Goal: Task Accomplishment & Management: Complete application form

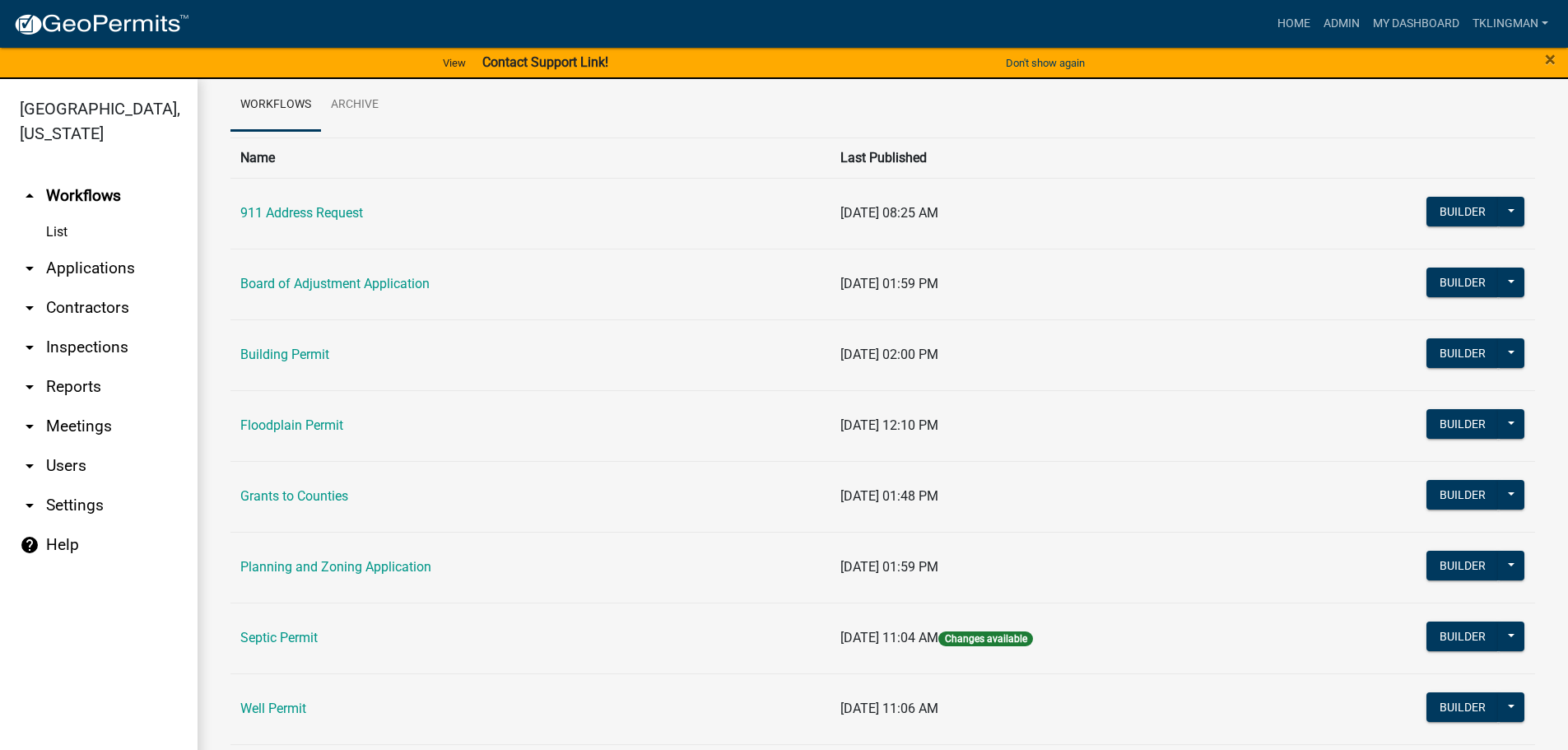
scroll to position [159, 0]
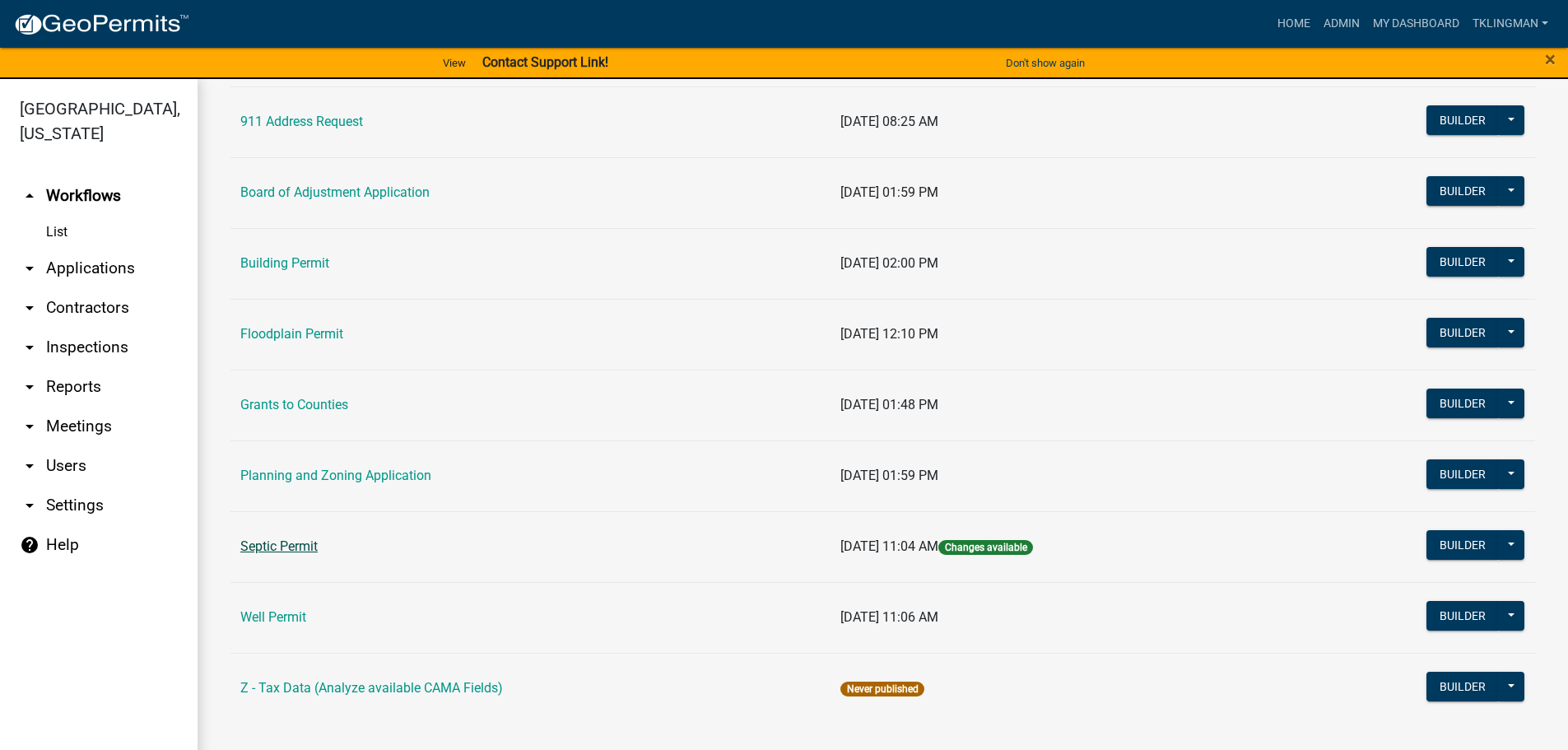
click at [293, 545] on link "Septic Permit" at bounding box center [279, 546] width 77 height 16
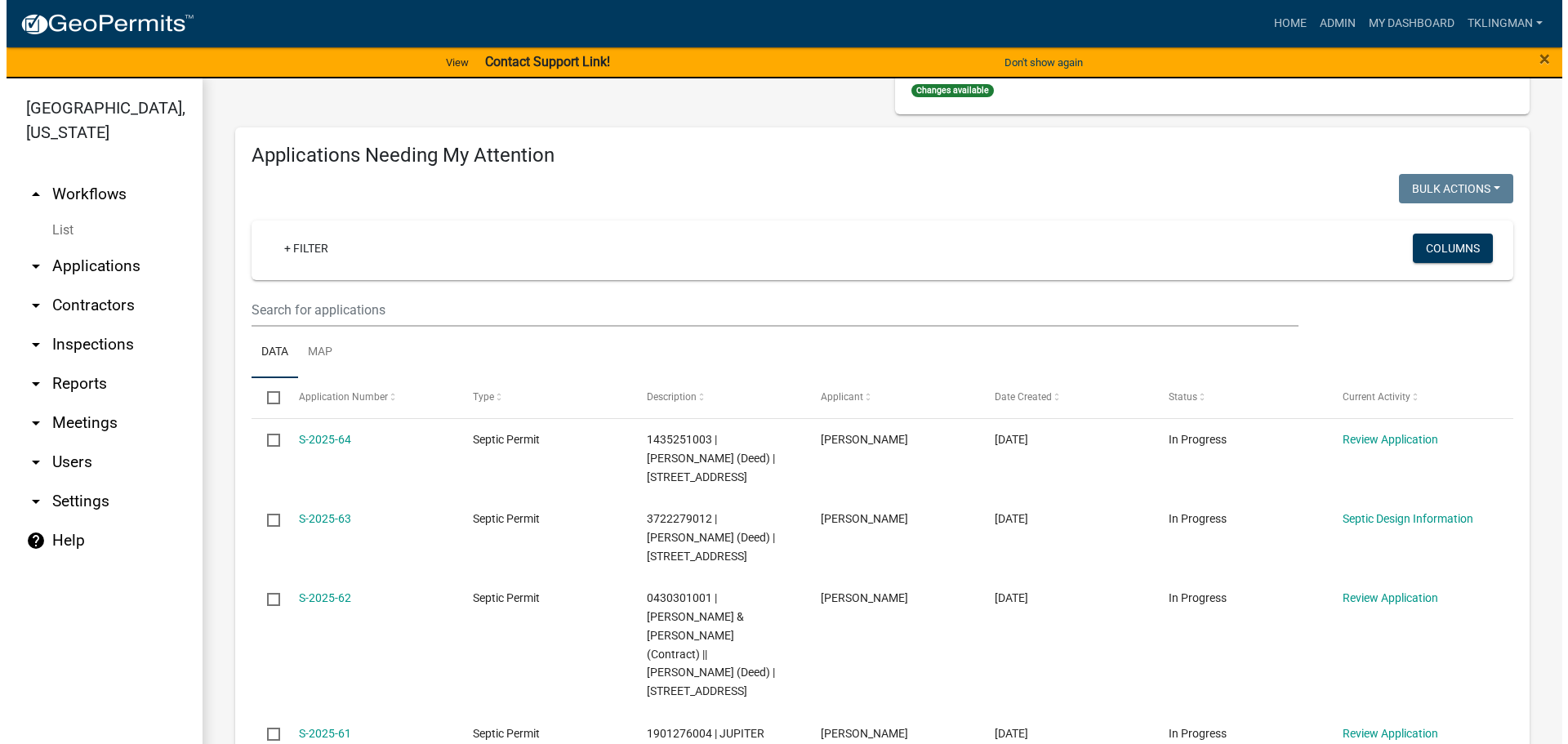
scroll to position [163, 0]
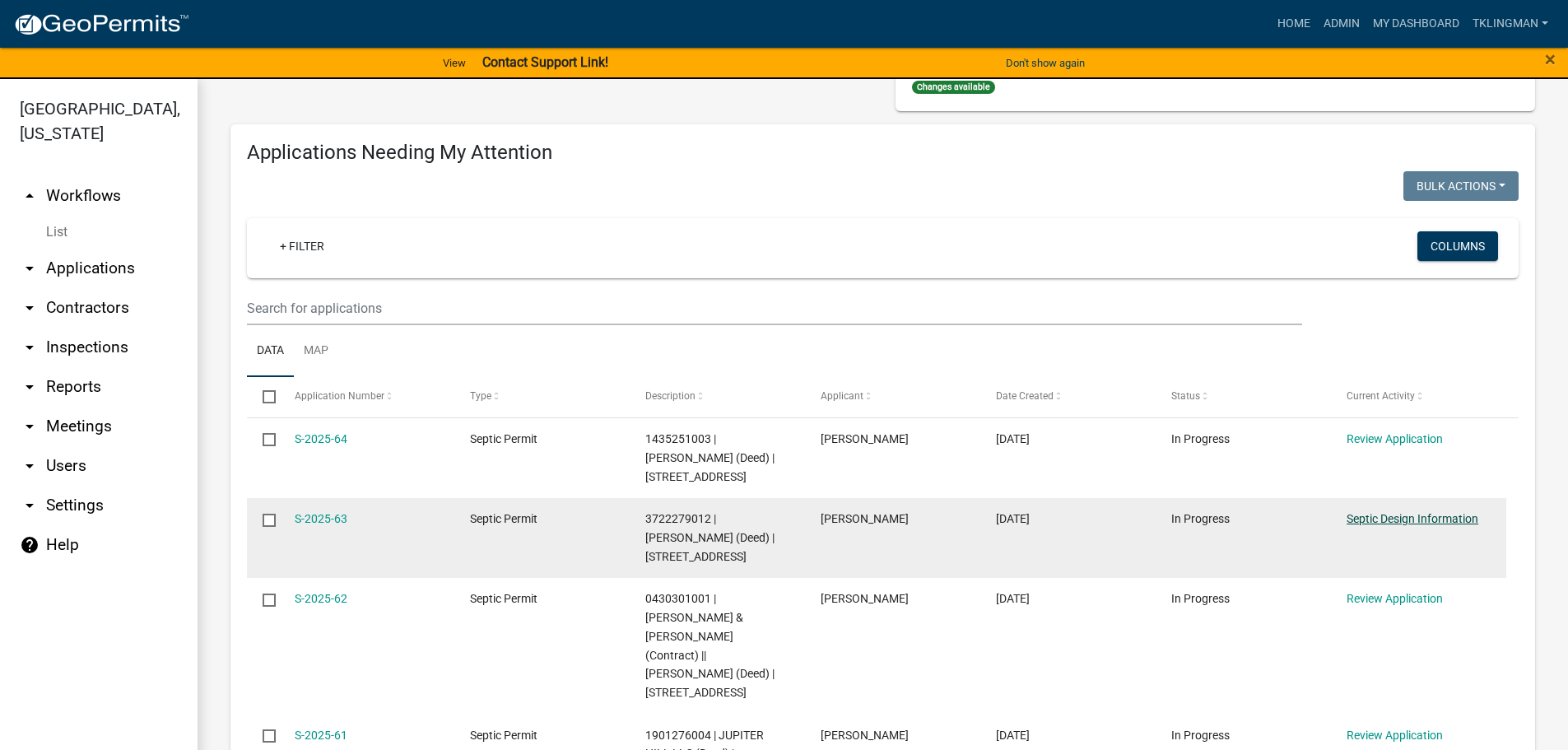
click at [1435, 515] on link "Septic Design Information" at bounding box center [1412, 518] width 132 height 13
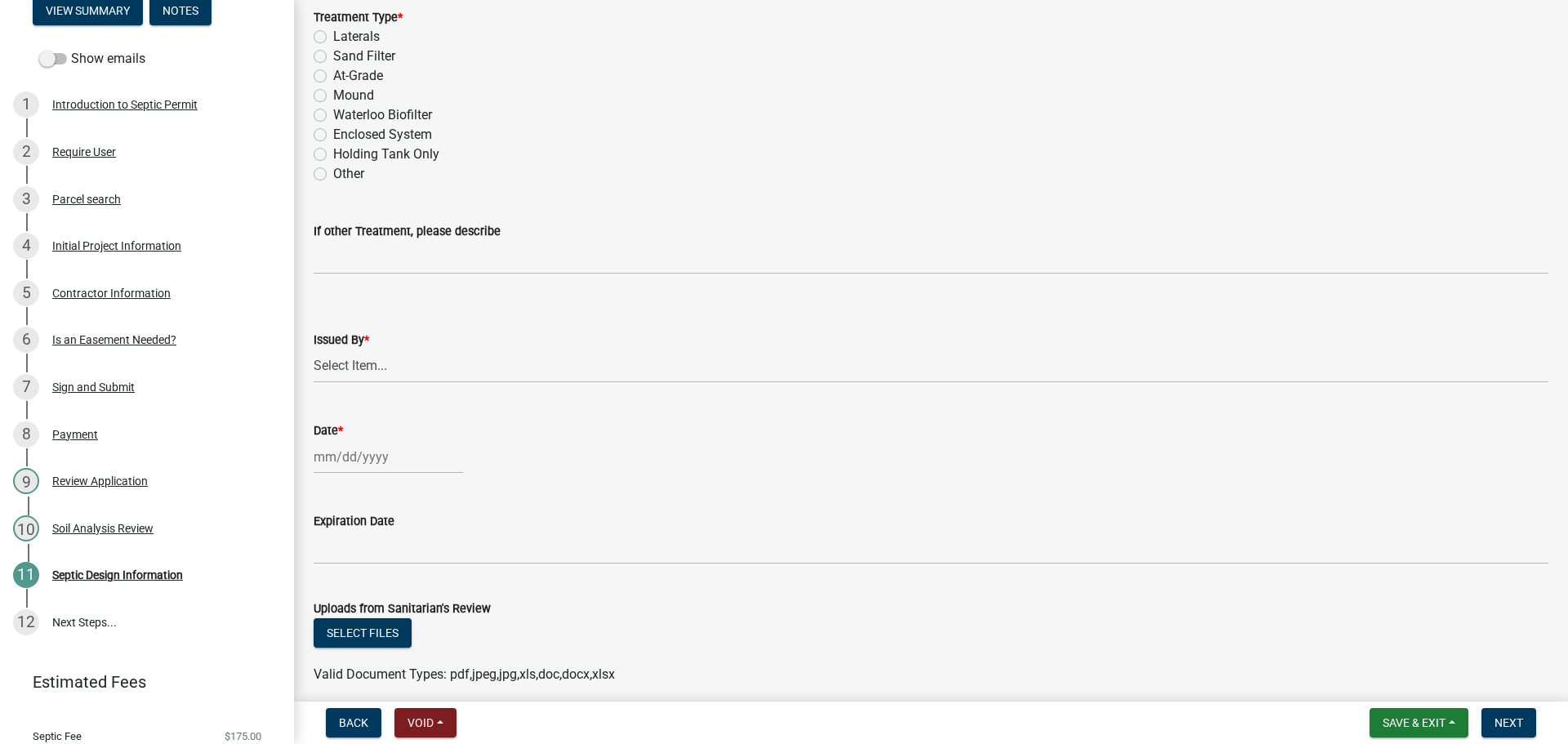
scroll to position [1796, 0]
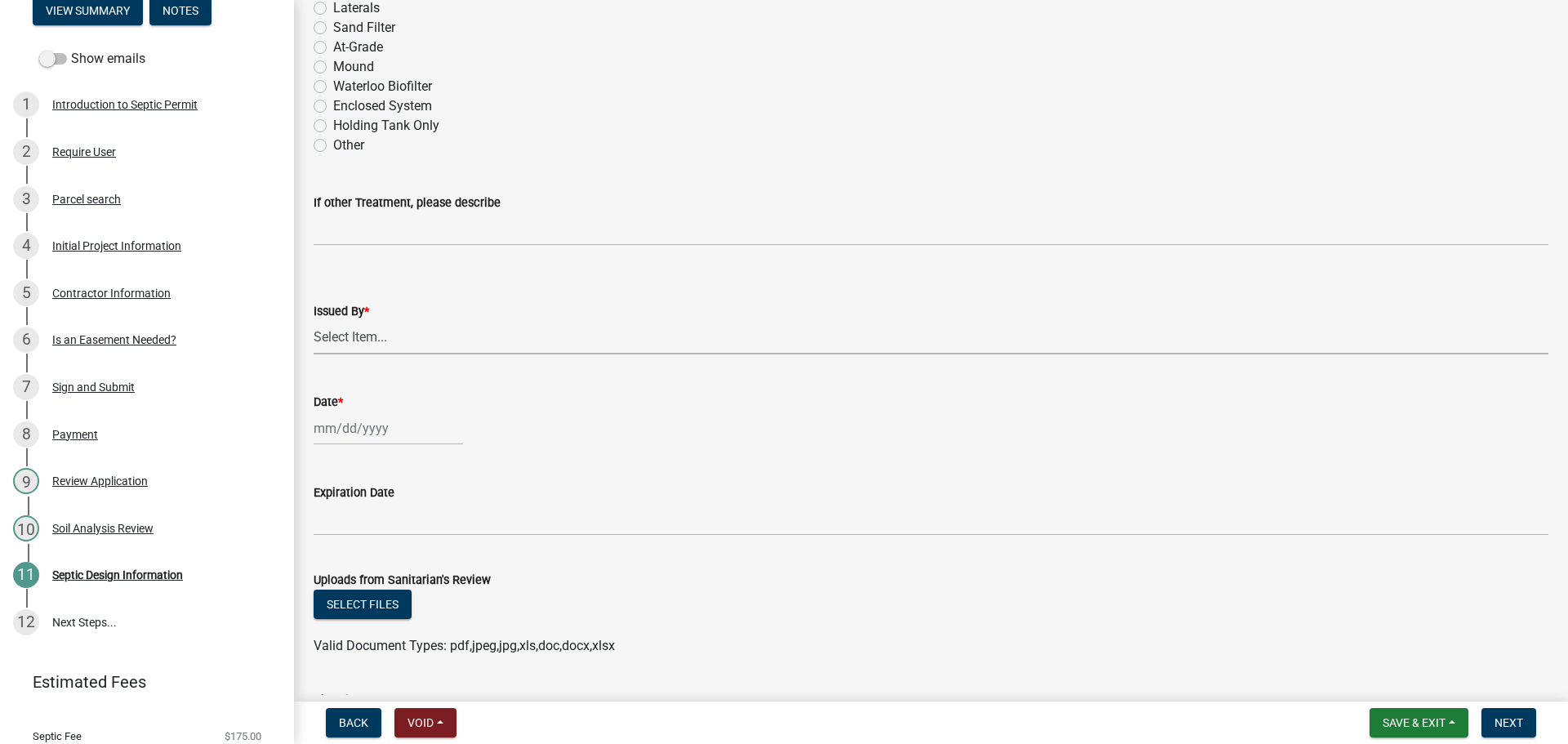
click at [554, 342] on select "Select Item... [PERSON_NAME] [PERSON_NAME]" at bounding box center [931, 338] width 1235 height 34
click at [313, 321] on select "Select Item... [PERSON_NAME] [PERSON_NAME]" at bounding box center [931, 338] width 1235 height 34
select select "f1d0e1b8-b818-4402-b9ad-74fd73191869"
select select "9"
select select "2025"
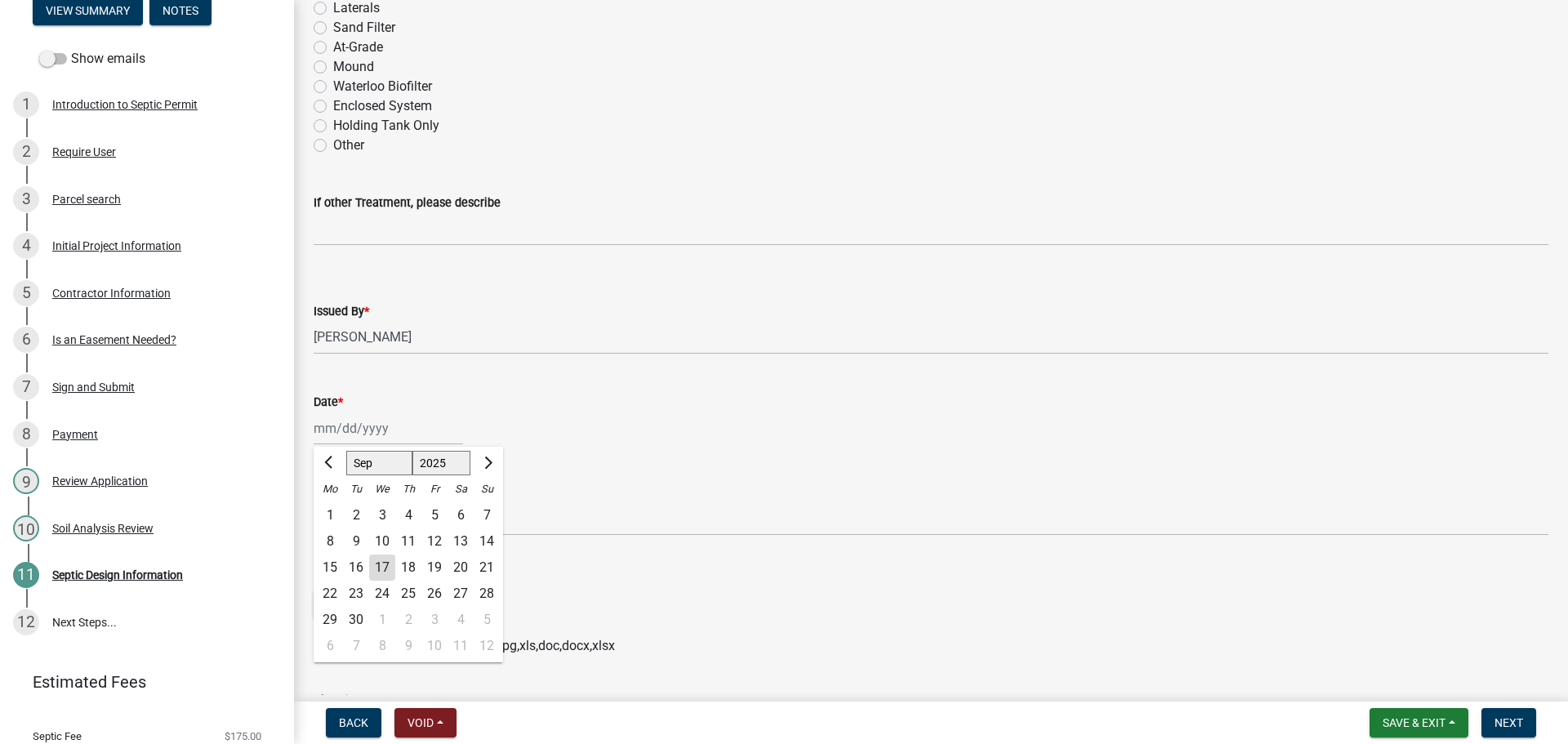
click at [408, 431] on div "[PERSON_NAME] Feb Mar Apr [PERSON_NAME][DATE] Oct Nov [DATE] 1526 1527 1528 152…" at bounding box center [388, 428] width 149 height 34
click at [790, 125] on div "Holding Tank Only" at bounding box center [931, 125] width 1235 height 19
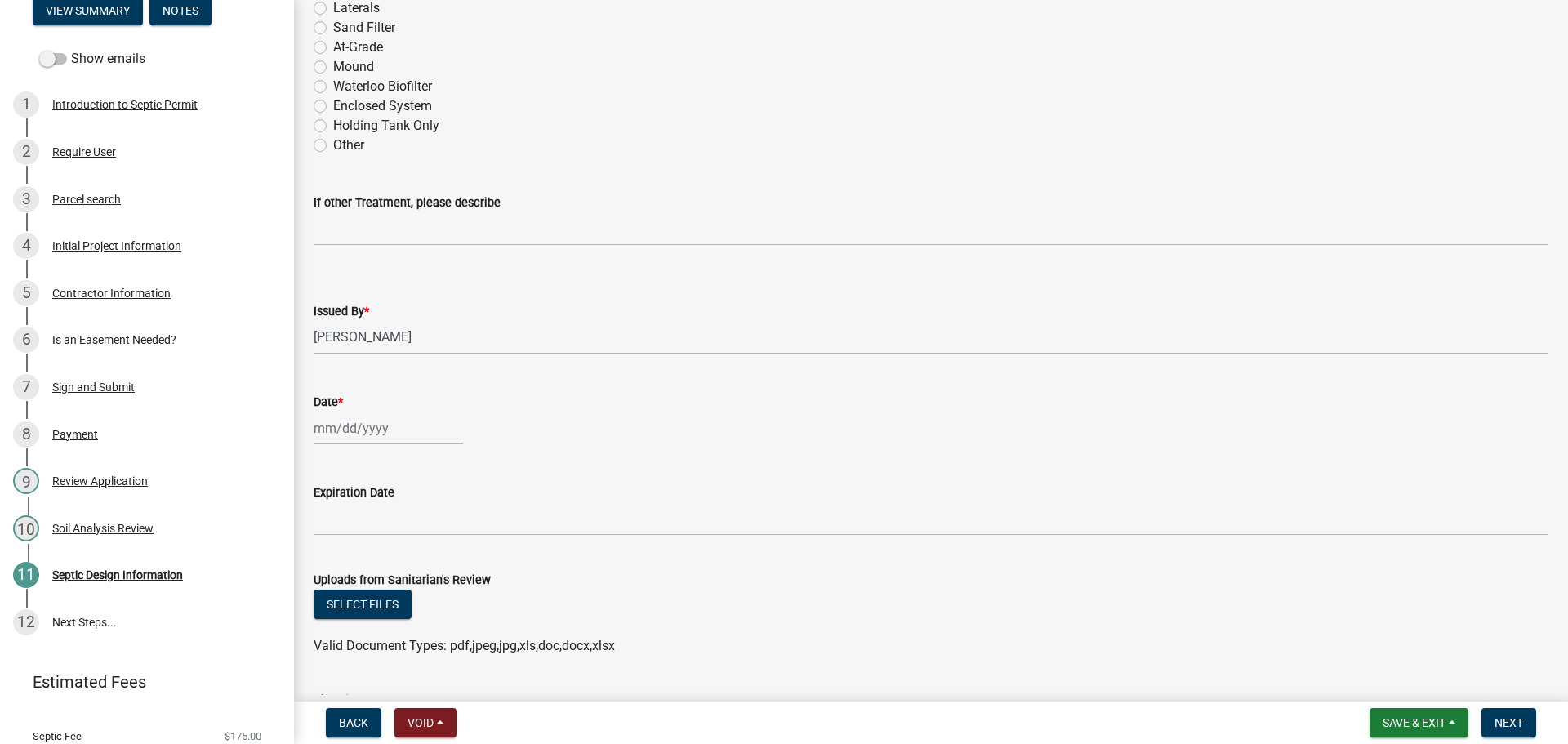
click at [916, 138] on div "Other" at bounding box center [931, 146] width 1235 height 19
click at [387, 439] on div at bounding box center [388, 428] width 149 height 34
select select "9"
select select "2025"
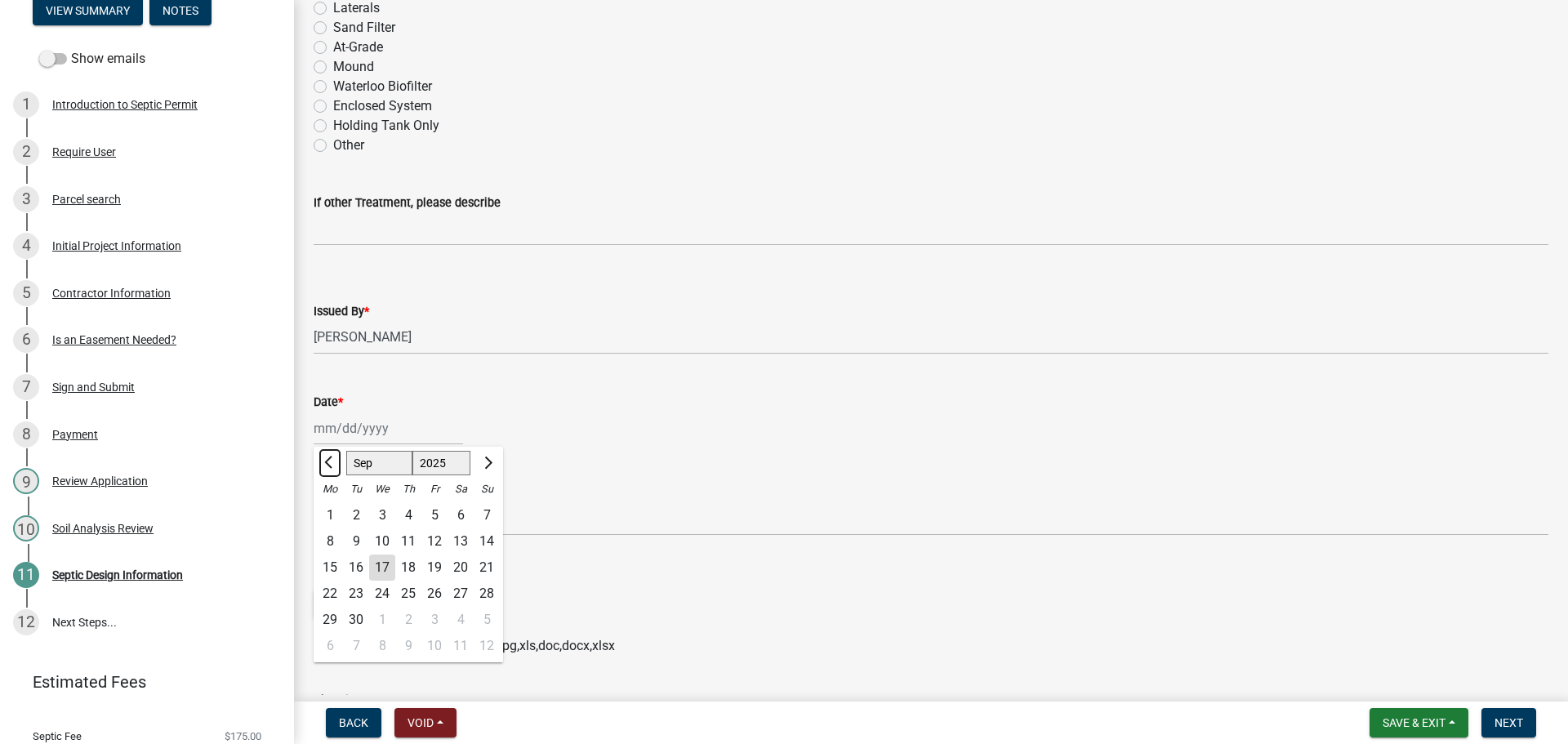
click at [327, 462] on span "Previous month" at bounding box center [330, 462] width 12 height 12
select select "6"
click at [359, 538] on div "3" at bounding box center [356, 541] width 26 height 26
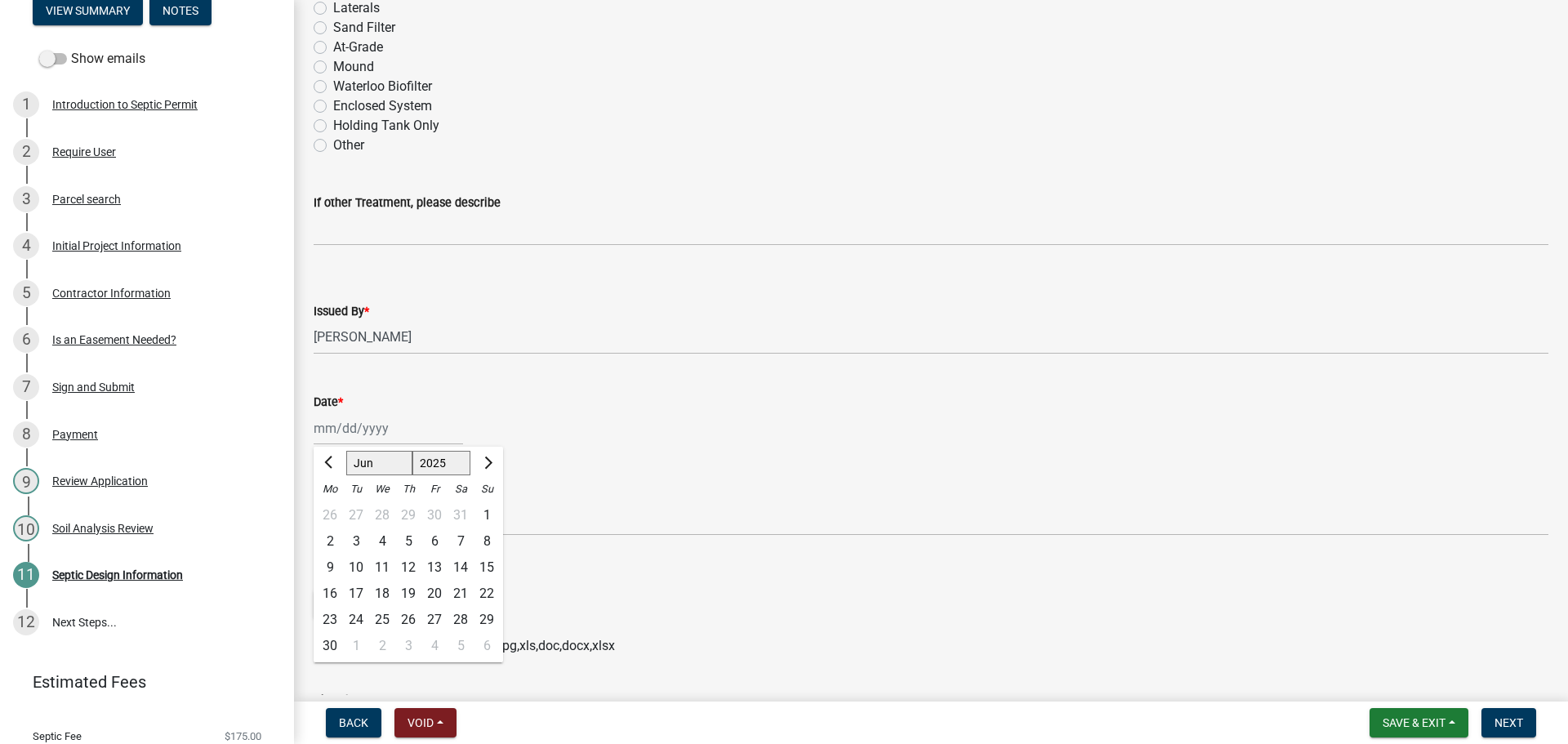
type input "[DATE]"
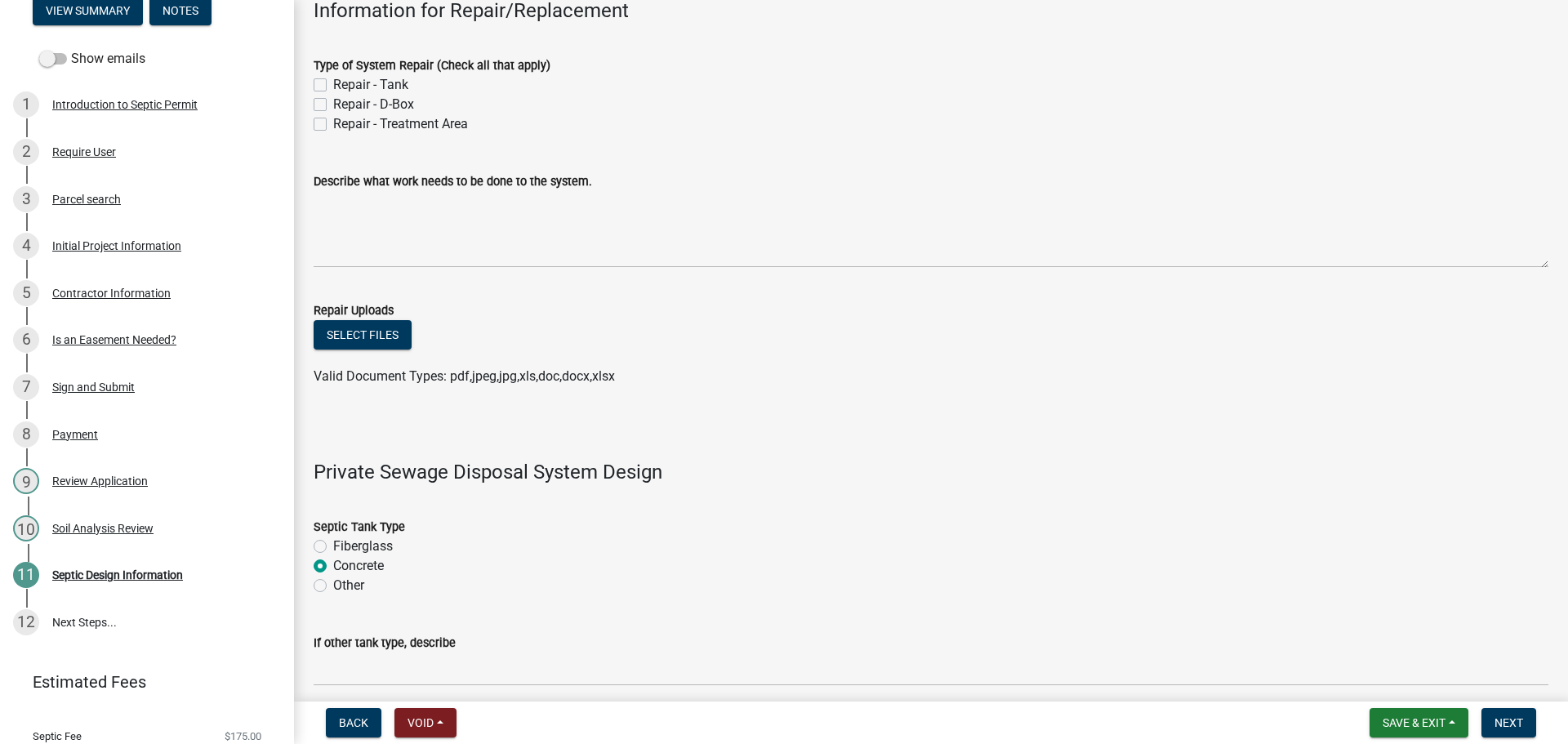
scroll to position [0, 0]
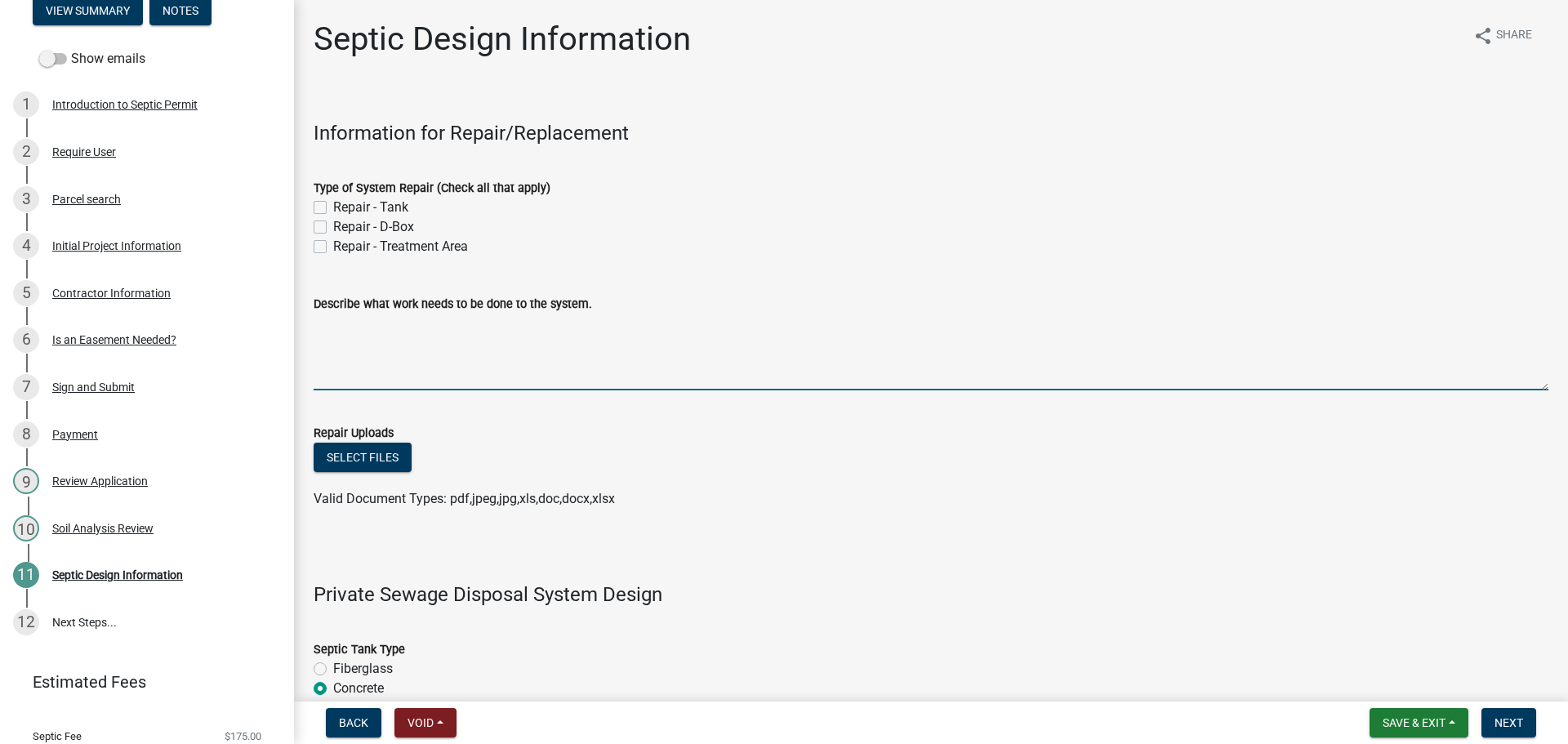
click at [583, 369] on textarea "Describe what work needs to be done to the system." at bounding box center [931, 351] width 1235 height 77
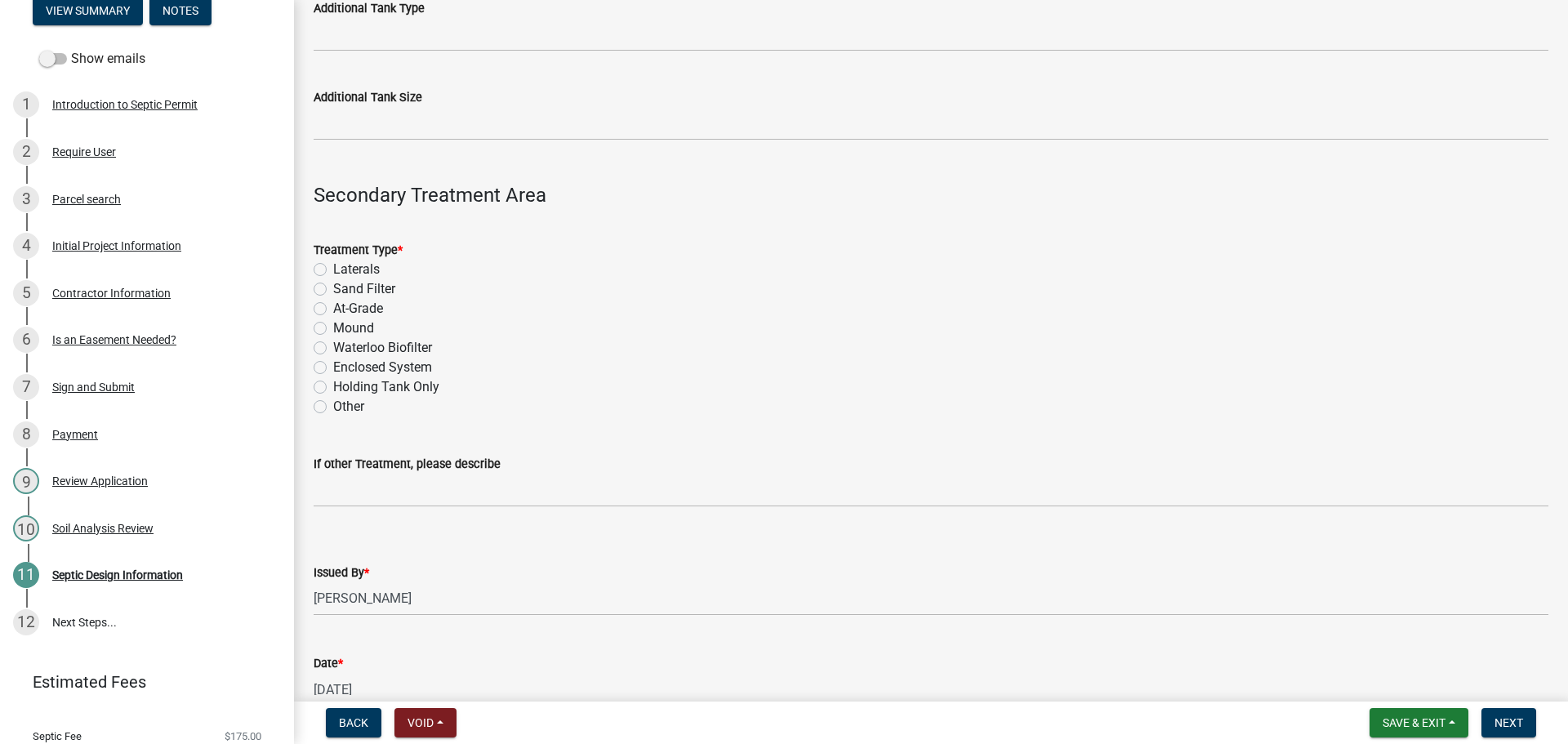
scroll to position [1551, 0]
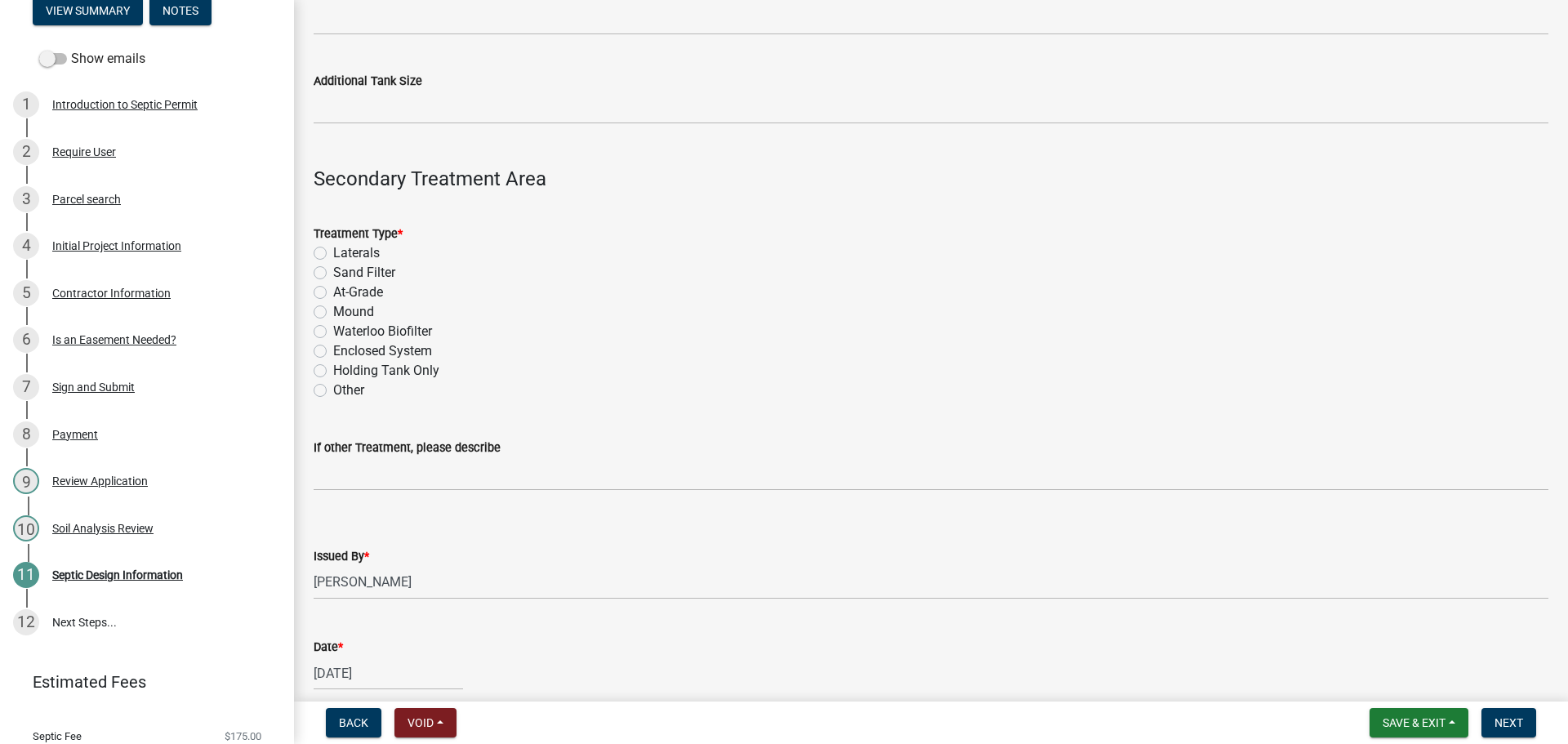
click at [333, 252] on label "Laterals" at bounding box center [356, 253] width 47 height 19
click at [333, 252] on input "Laterals" at bounding box center [338, 249] width 11 height 11
radio input "true"
click at [1535, 720] on button "Next" at bounding box center [1509, 722] width 55 height 29
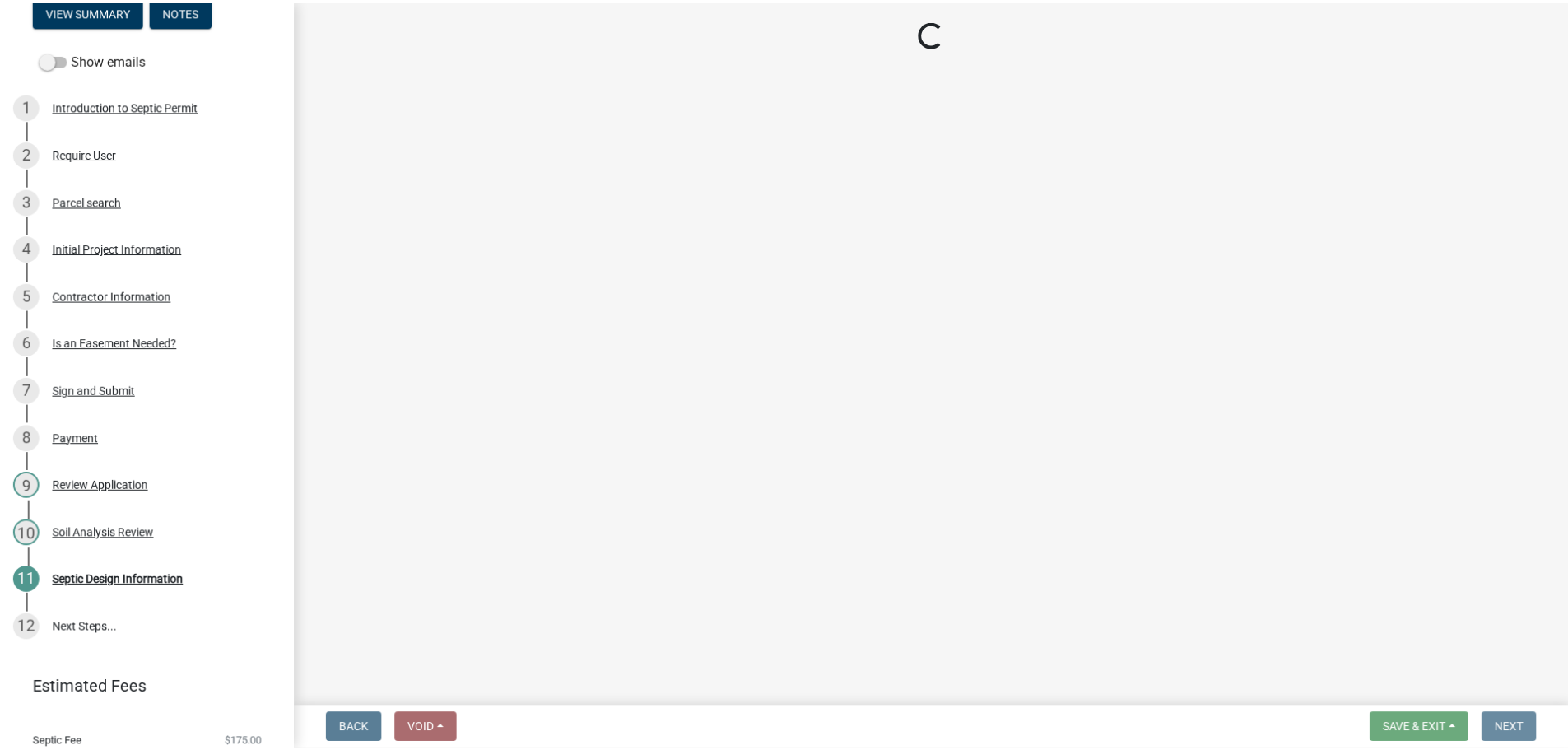
scroll to position [0, 0]
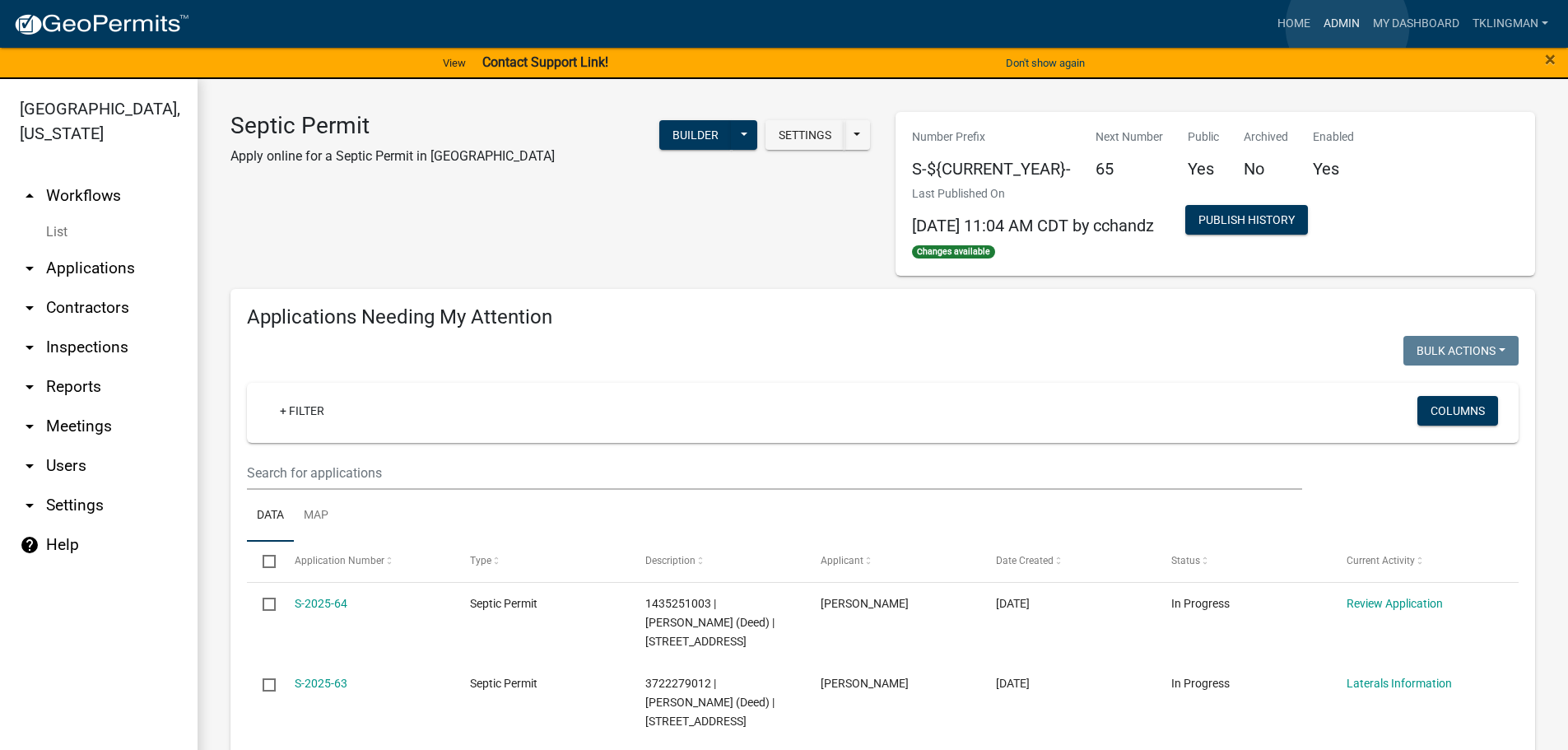
click at [1347, 27] on link "Admin" at bounding box center [1341, 23] width 49 height 31
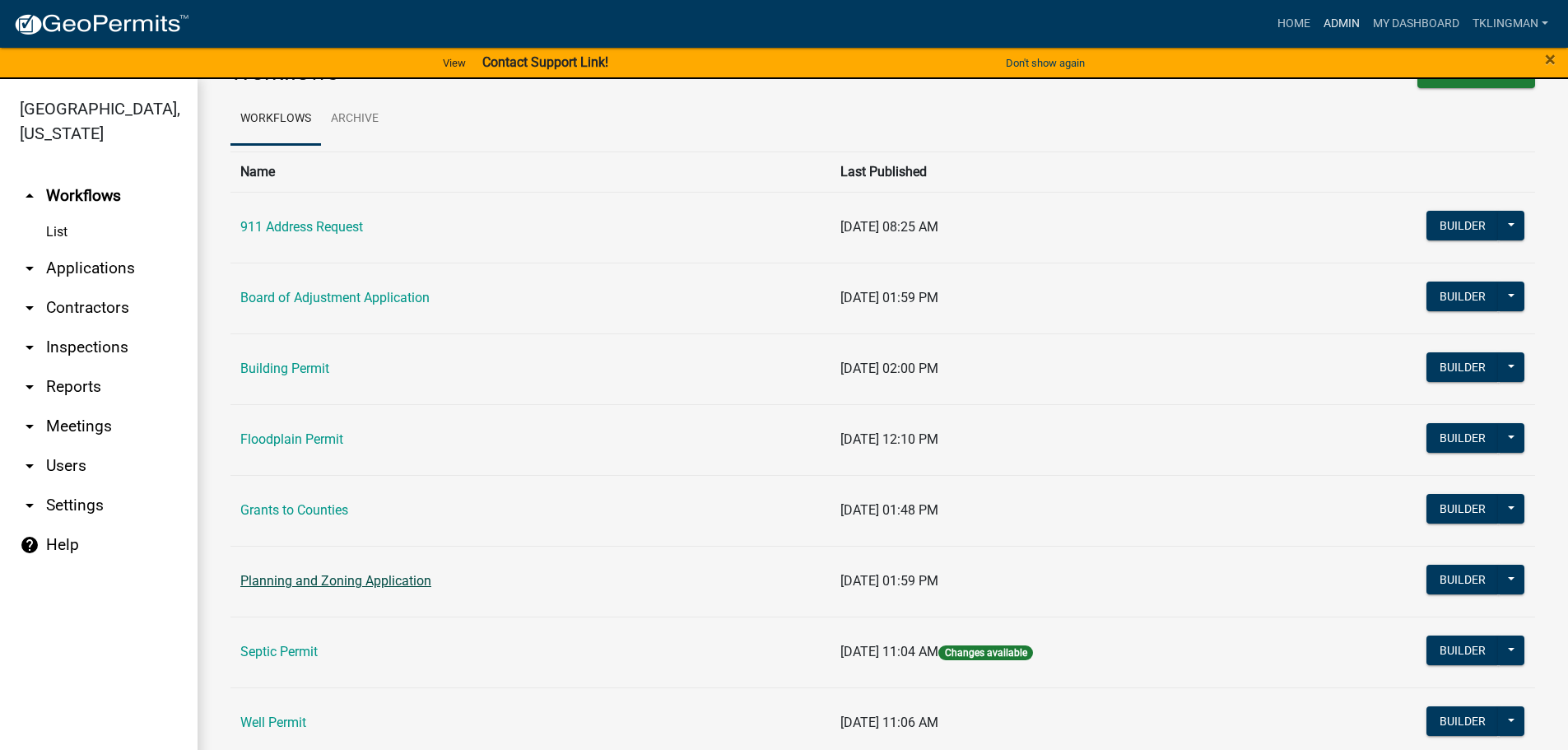
scroll to position [82, 0]
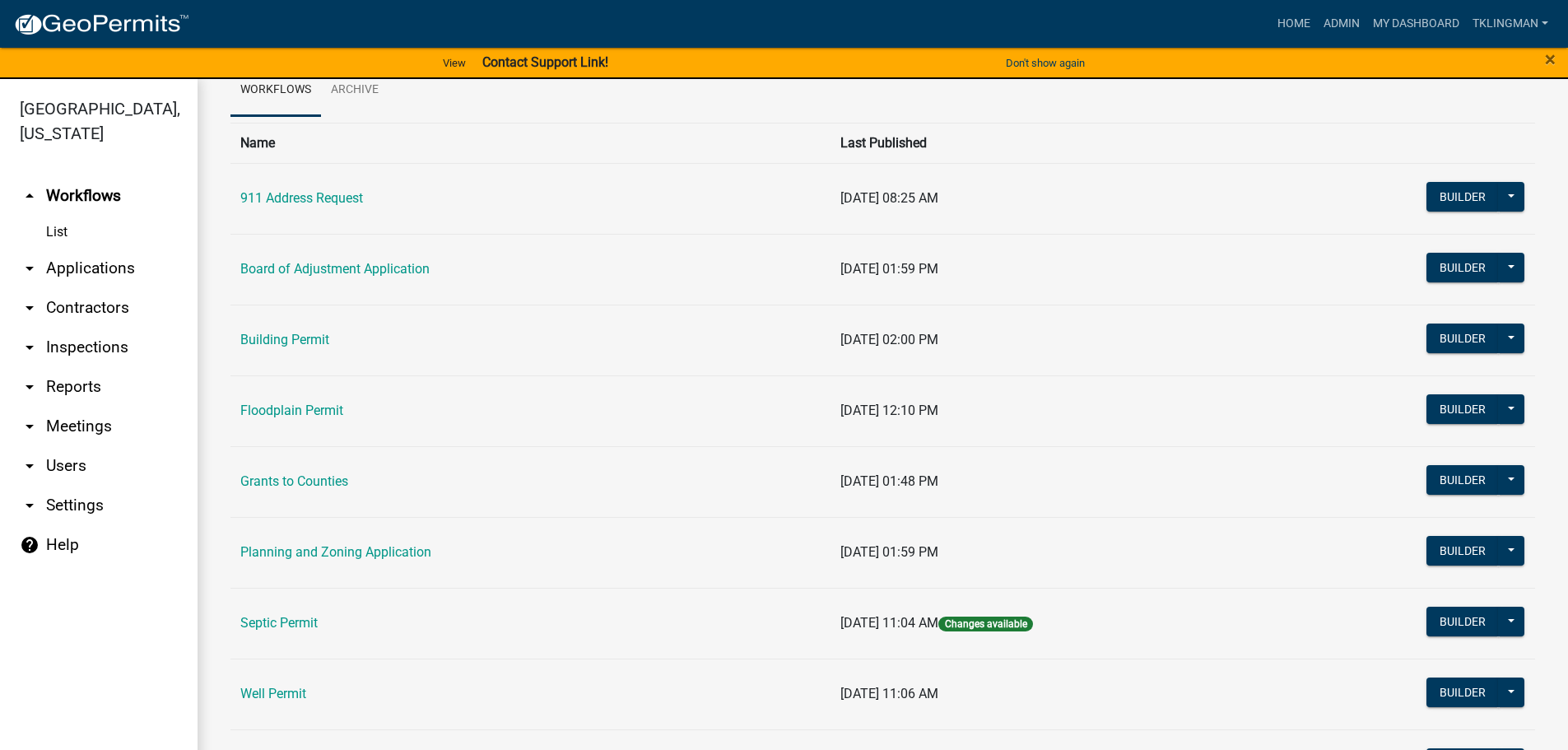
click at [291, 619] on link "Septic Permit" at bounding box center [279, 623] width 77 height 16
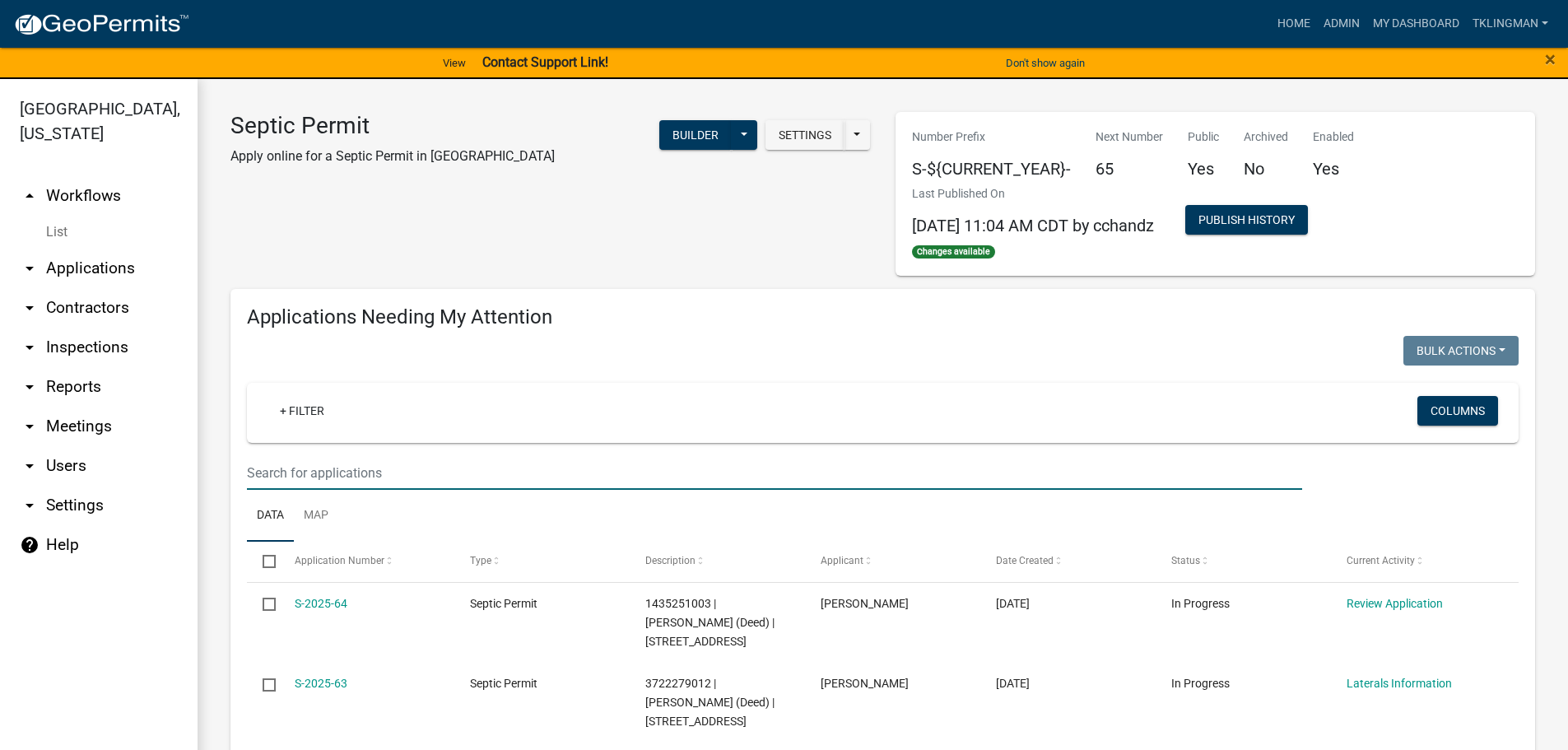
click at [311, 482] on input "text" at bounding box center [774, 472] width 1055 height 34
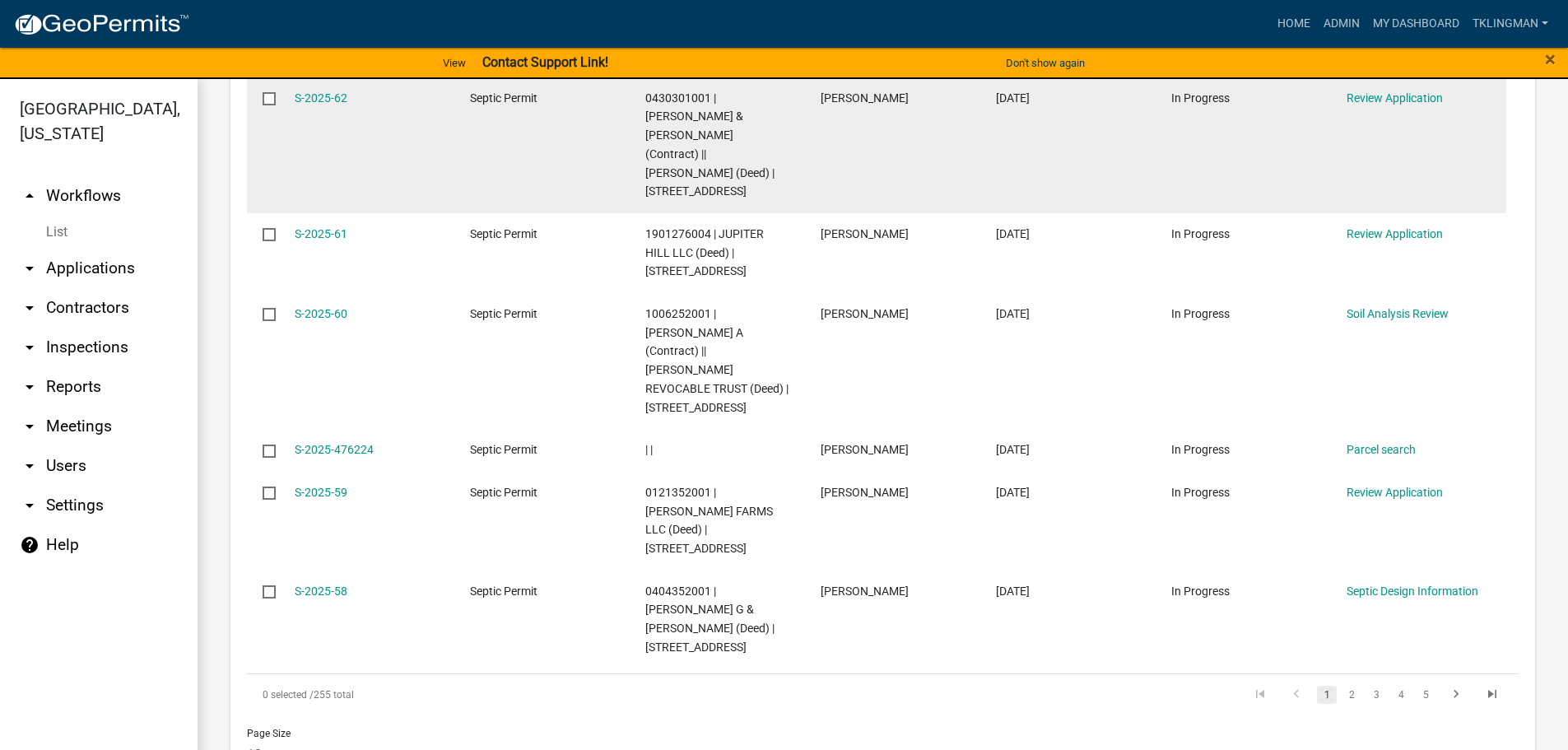
scroll to position [1246, 0]
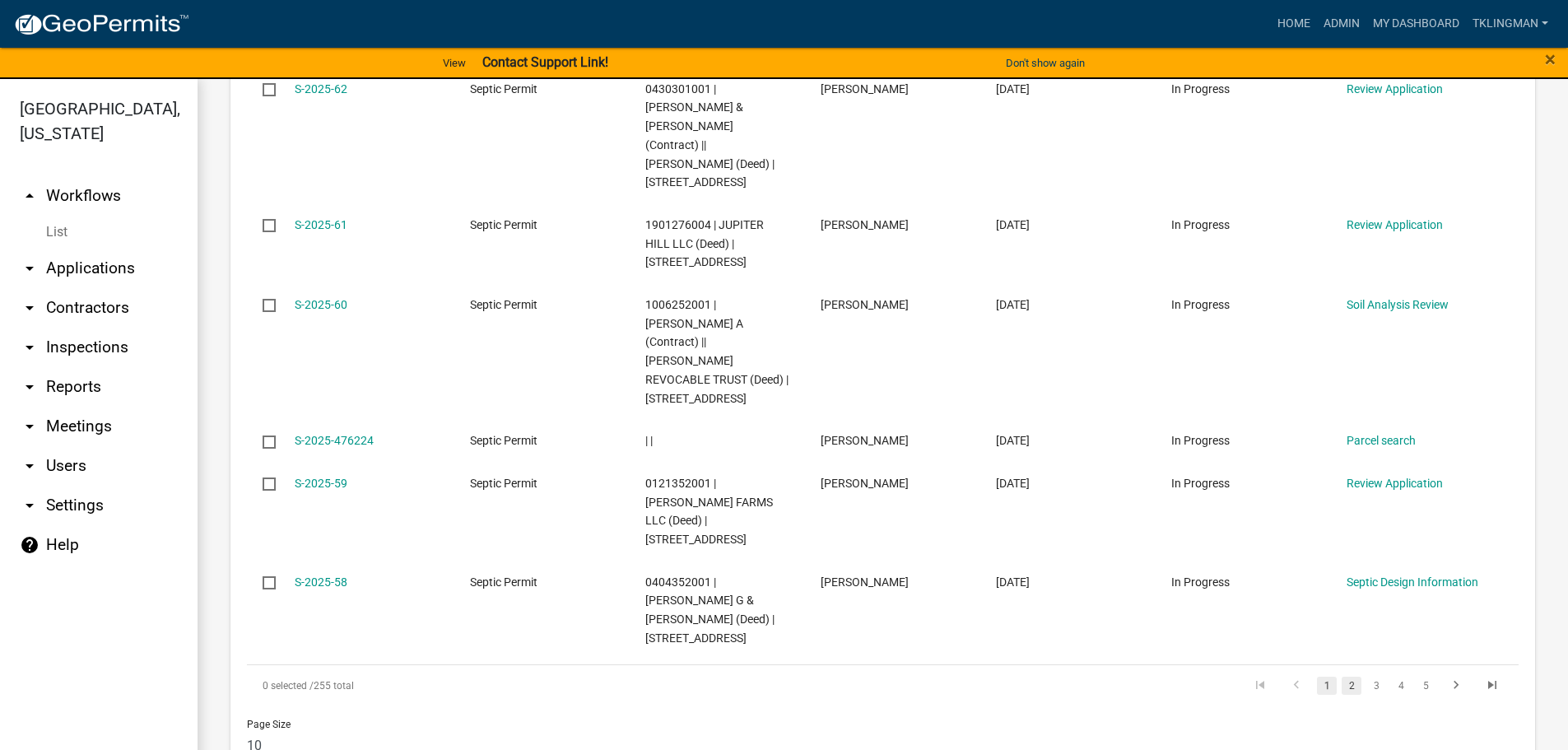
type input "vond"
click at [1342, 676] on link "2" at bounding box center [1352, 685] width 20 height 18
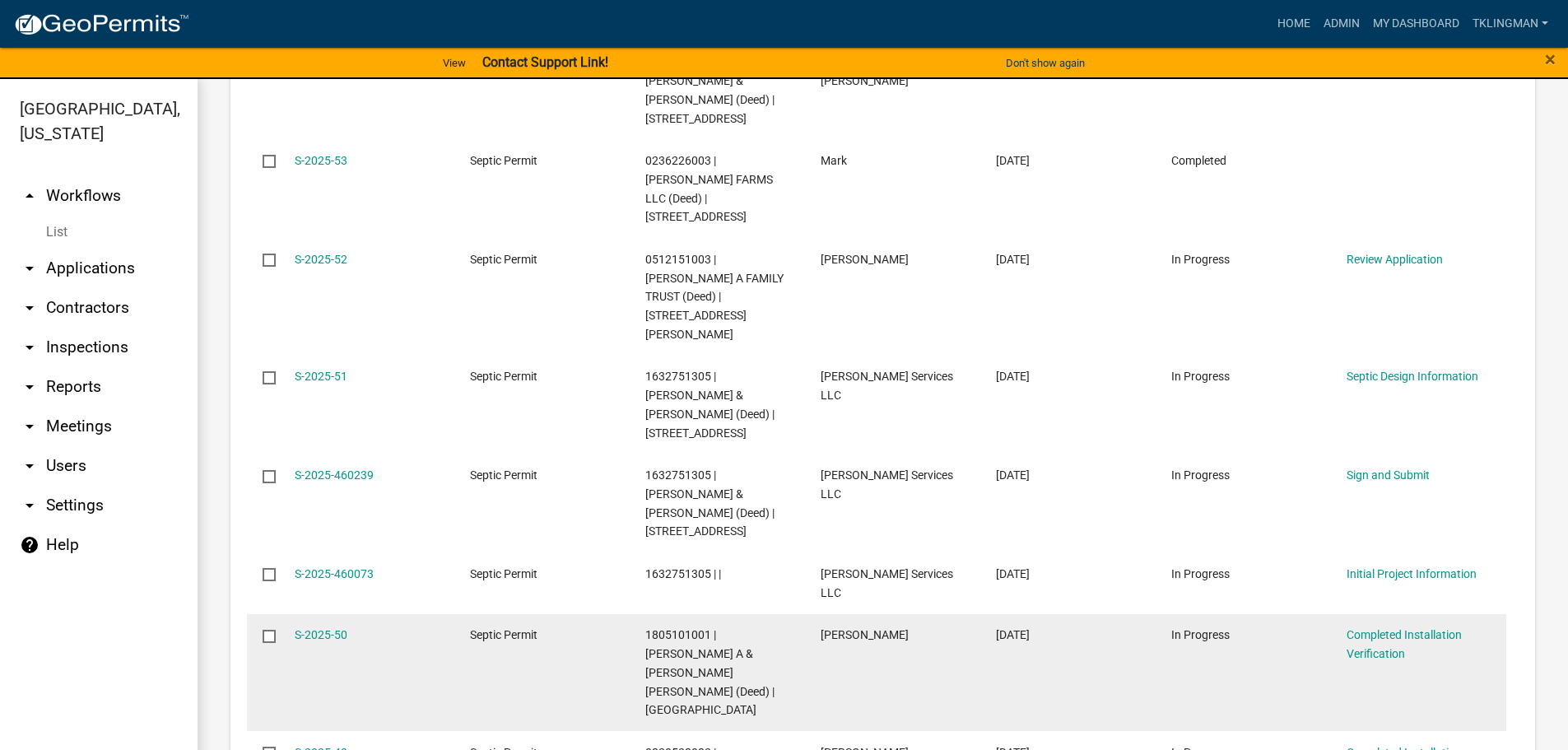
scroll to position [1209, 0]
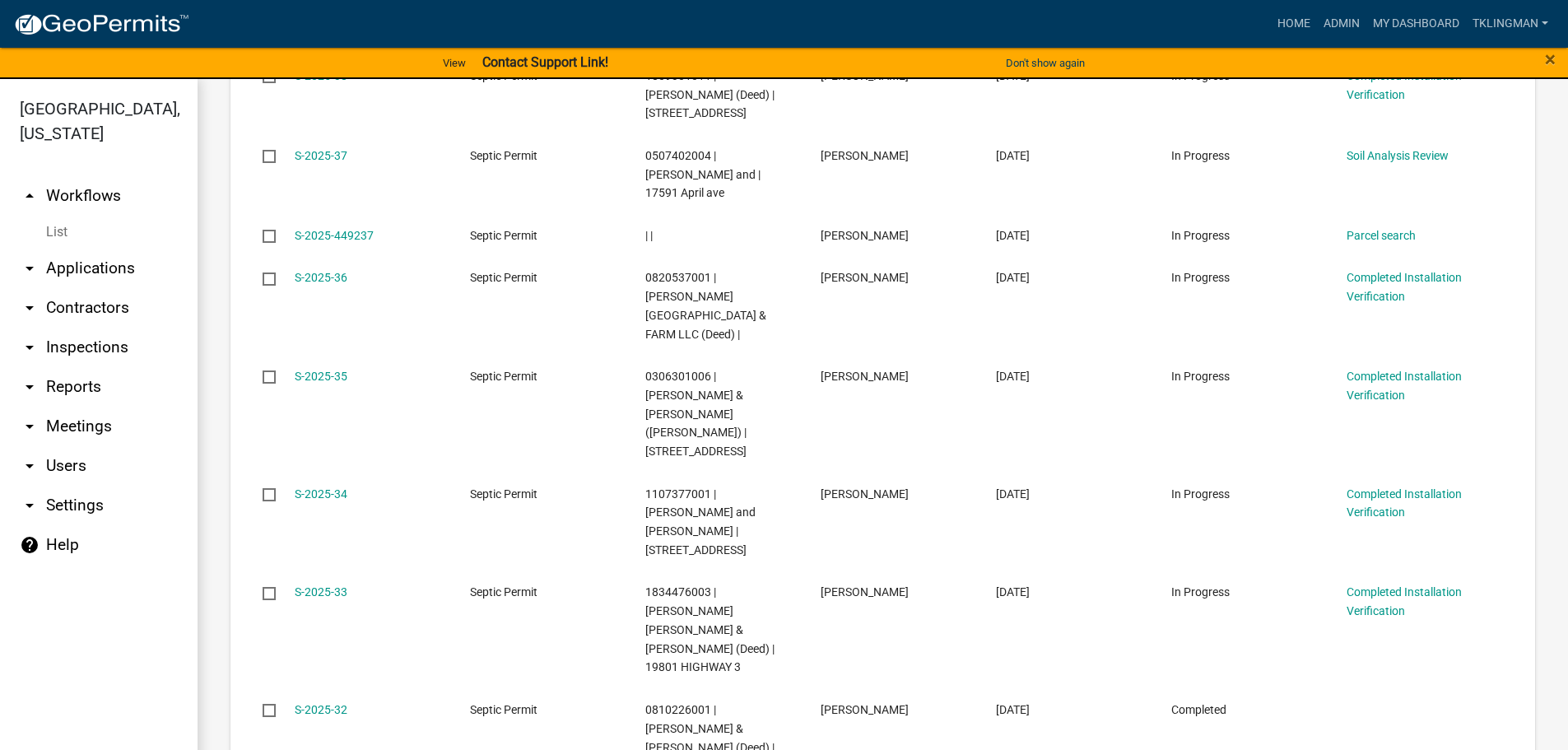
scroll to position [1190, 0]
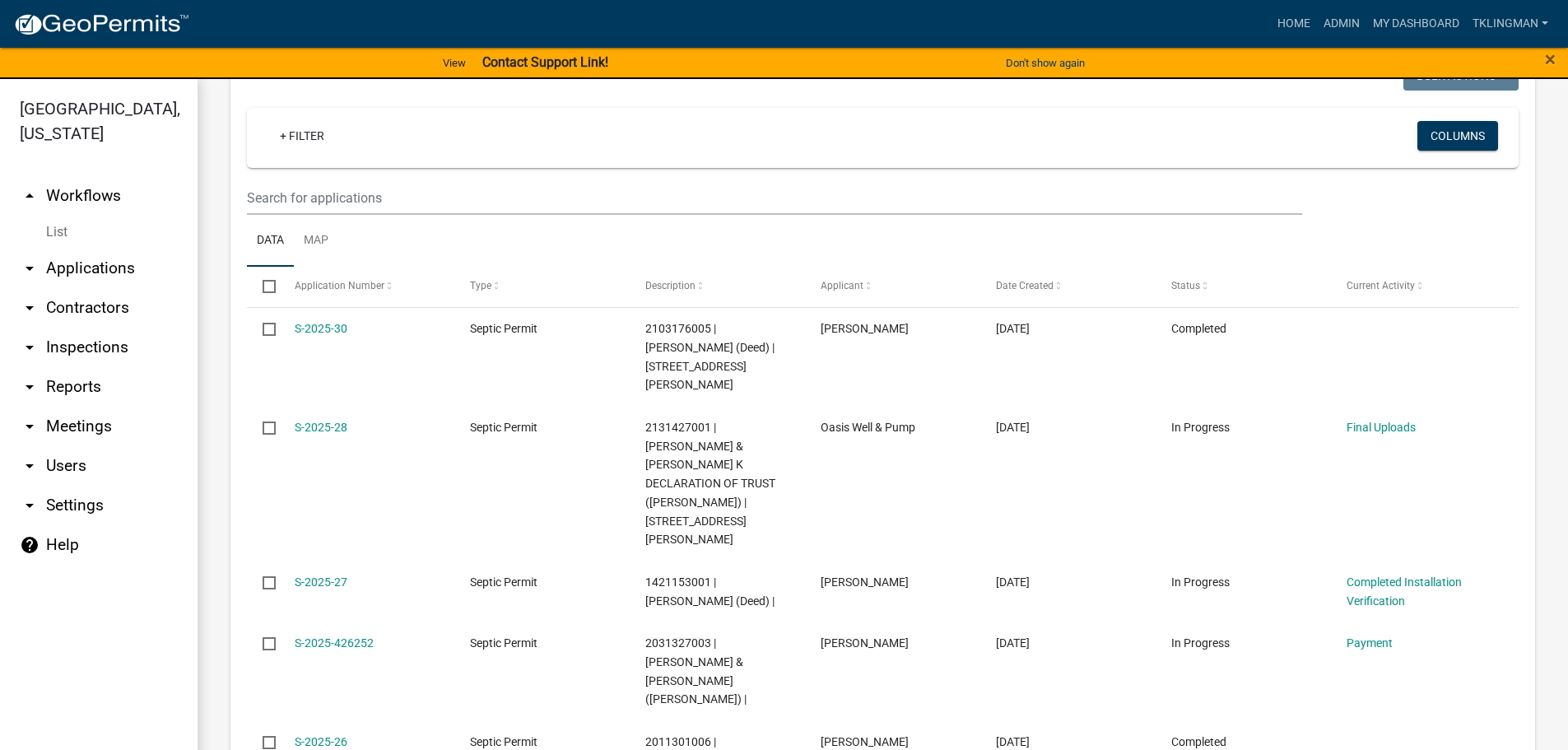
scroll to position [670, 0]
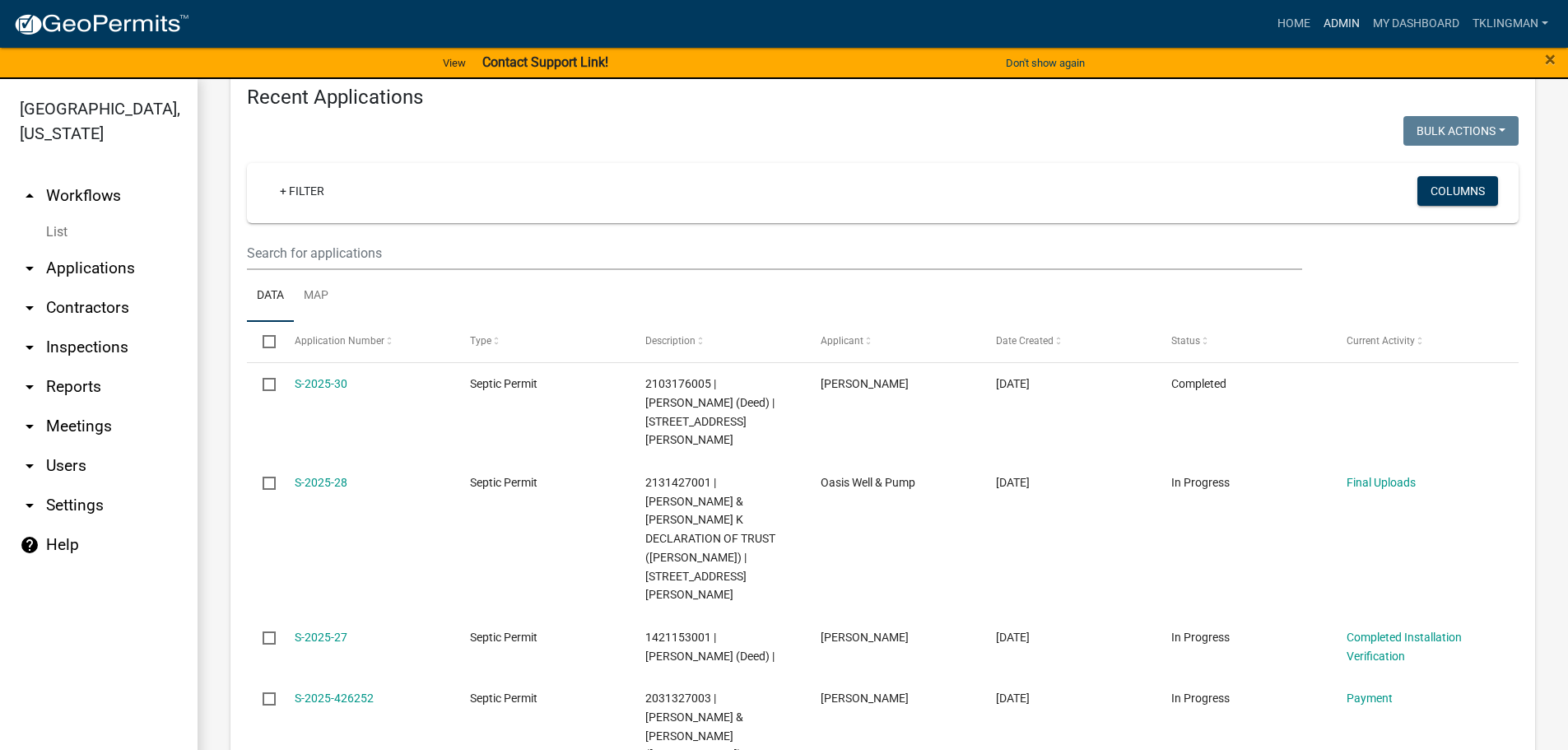
click at [1338, 25] on link "Admin" at bounding box center [1341, 23] width 49 height 31
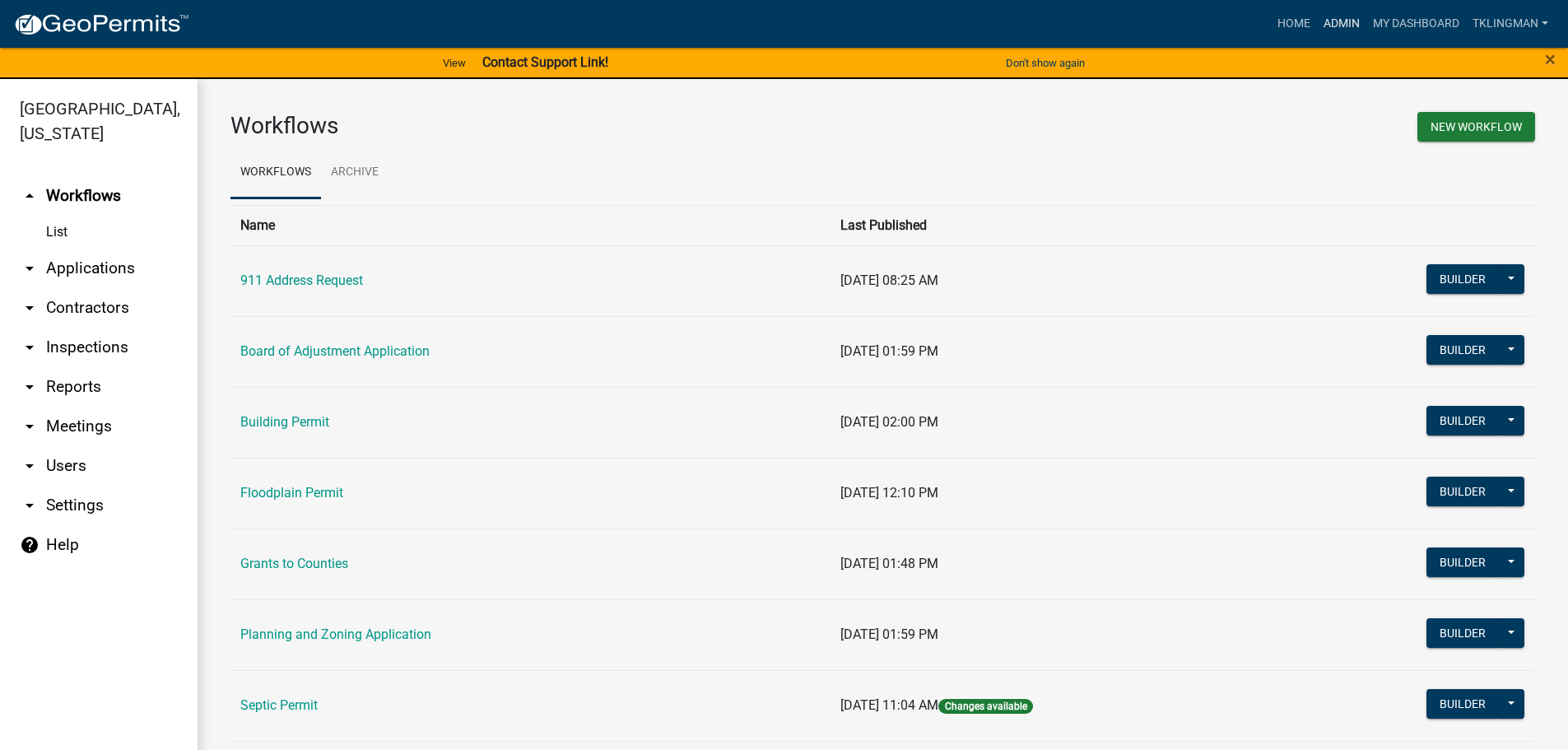
click at [1358, 22] on link "Admin" at bounding box center [1341, 23] width 49 height 31
click at [1330, 28] on link "Admin" at bounding box center [1341, 23] width 49 height 31
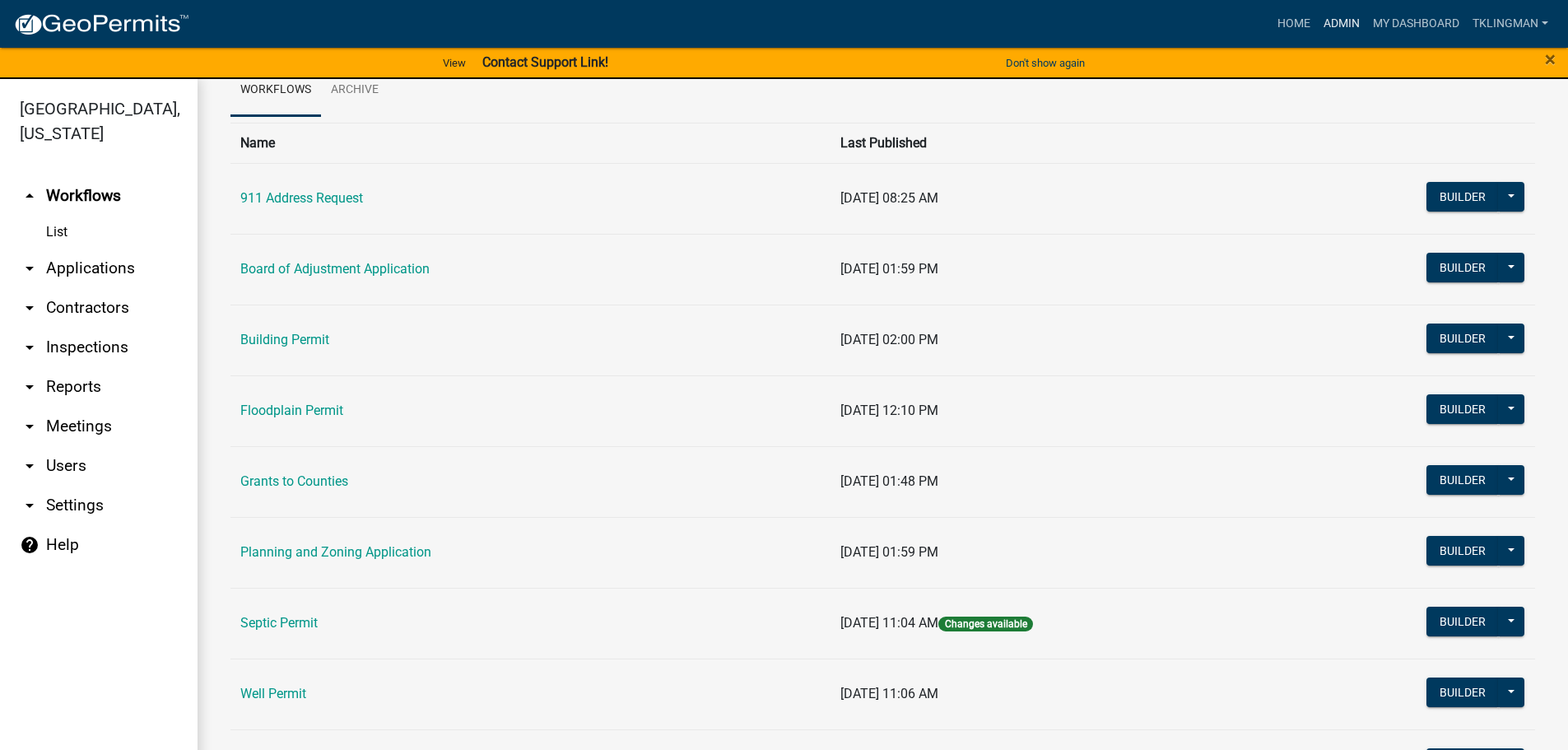
scroll to position [159, 0]
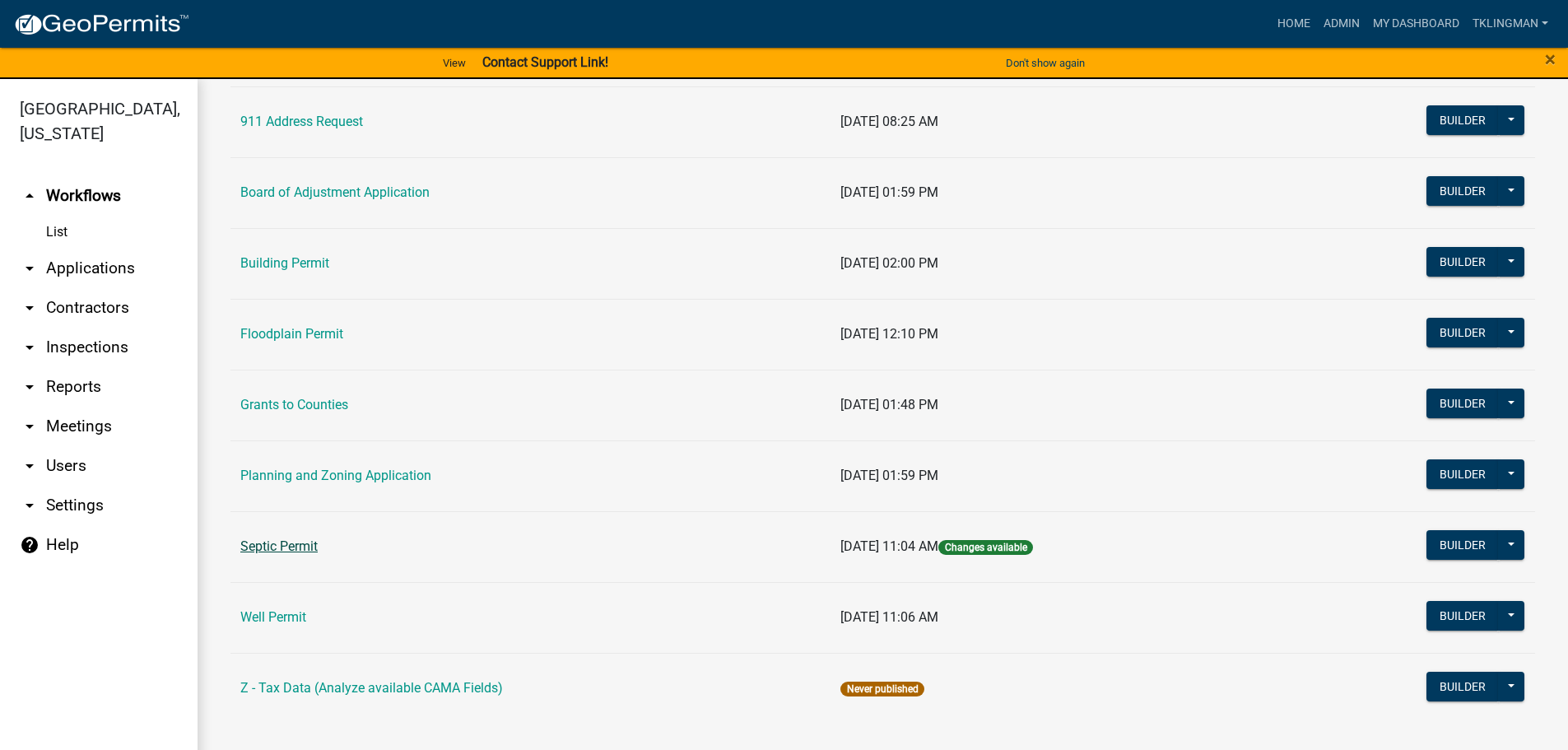
click at [289, 544] on link "Septic Permit" at bounding box center [279, 546] width 77 height 16
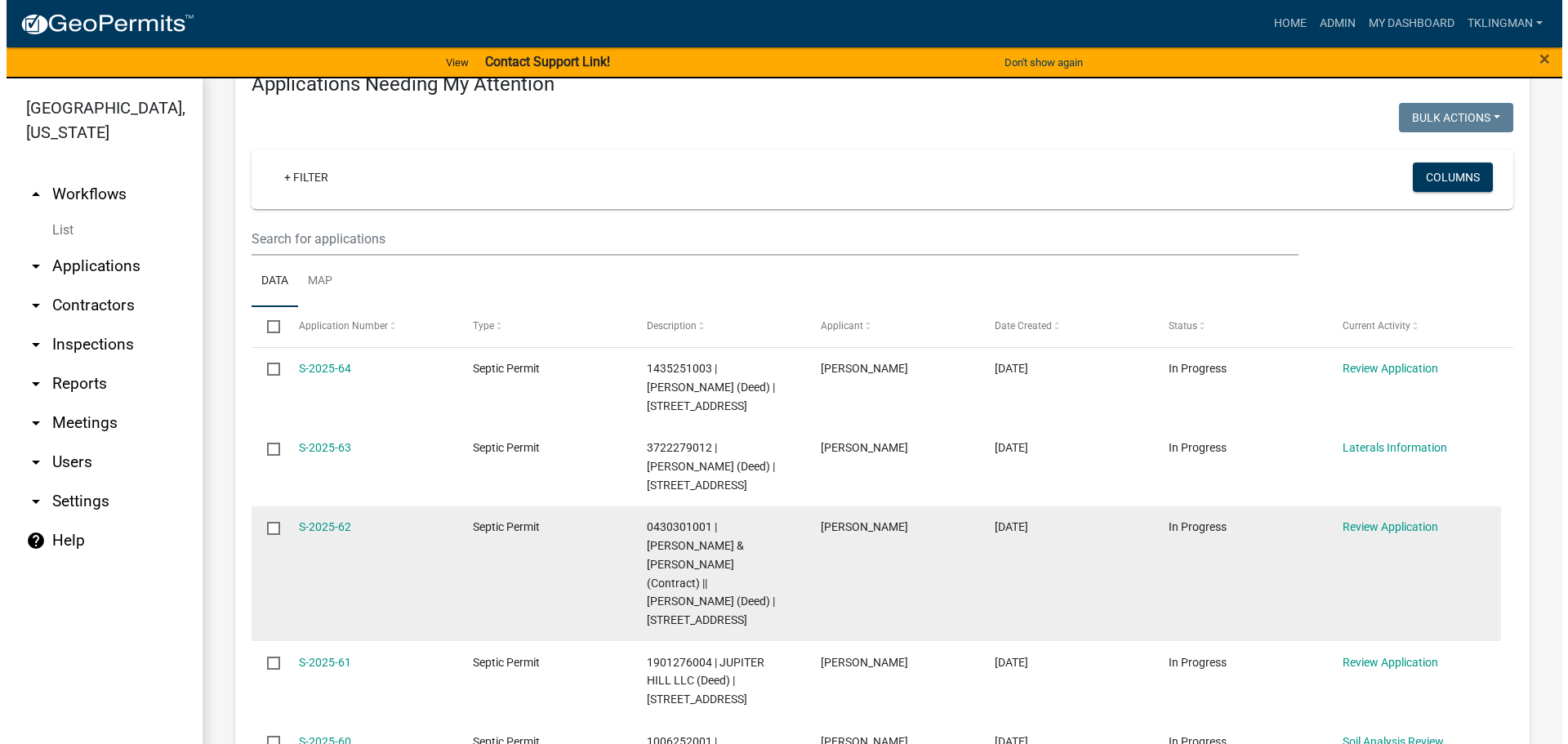
scroll to position [244, 0]
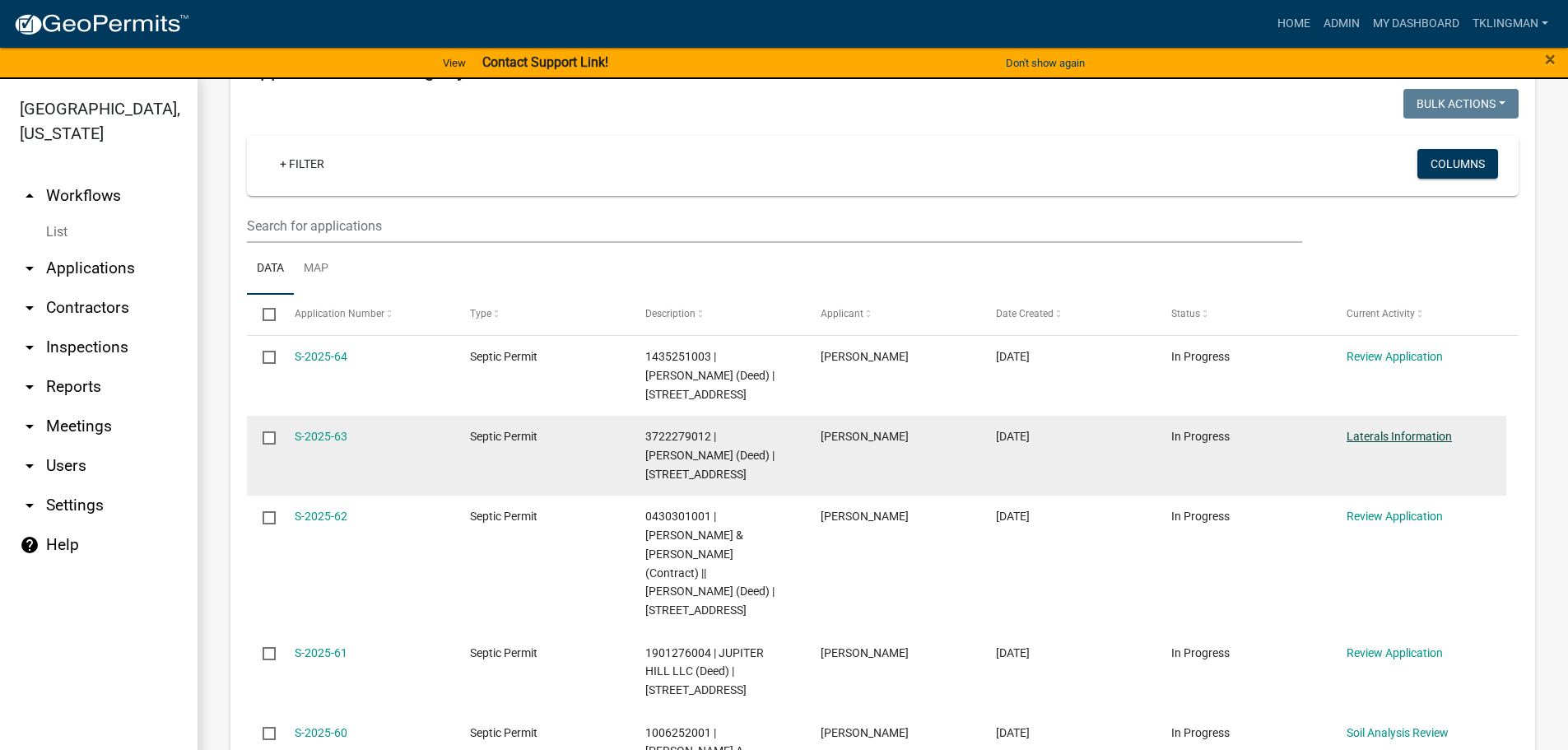
click at [1430, 440] on link "Laterals Information" at bounding box center [1399, 436] width 105 height 13
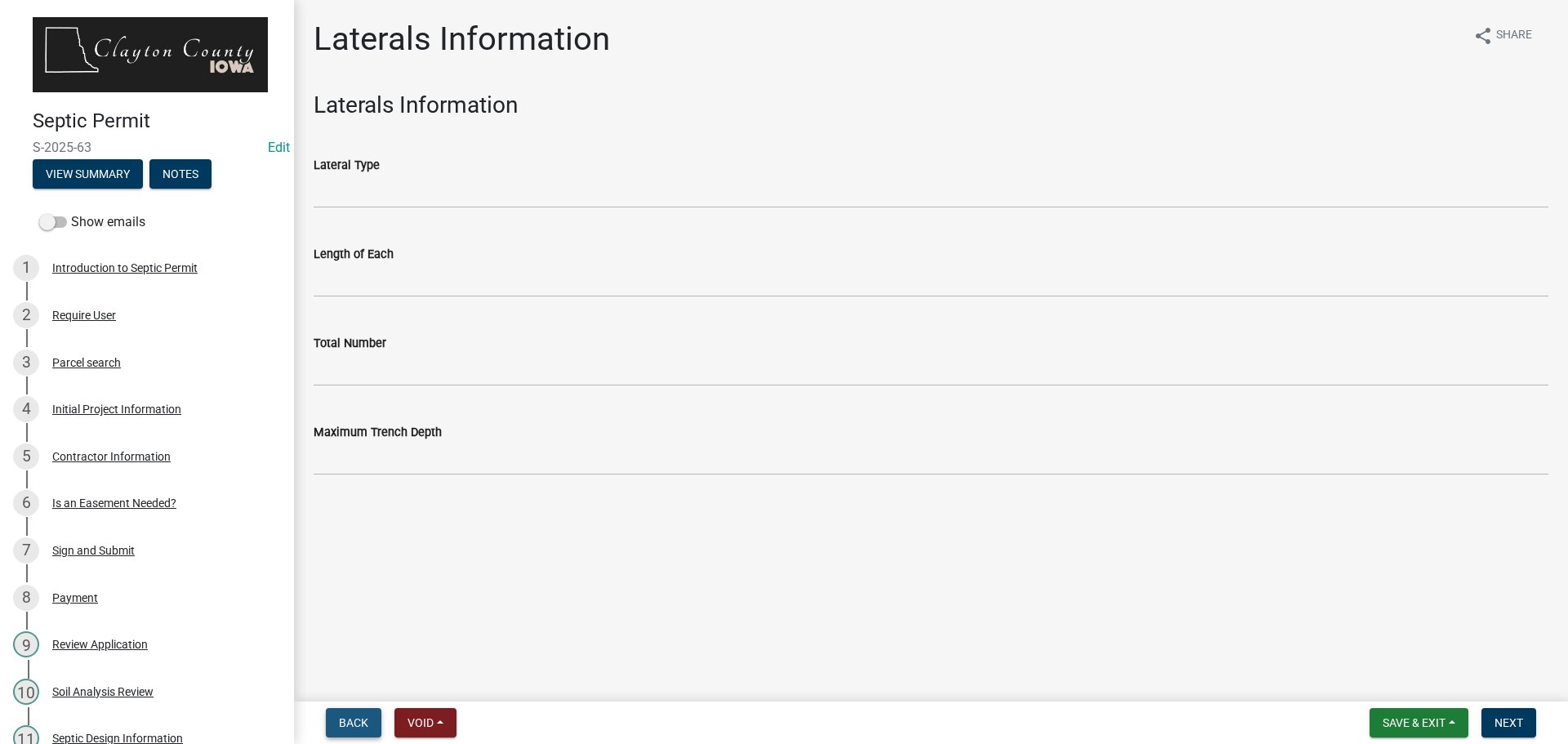
click at [352, 720] on span "Back" at bounding box center [353, 722] width 29 height 13
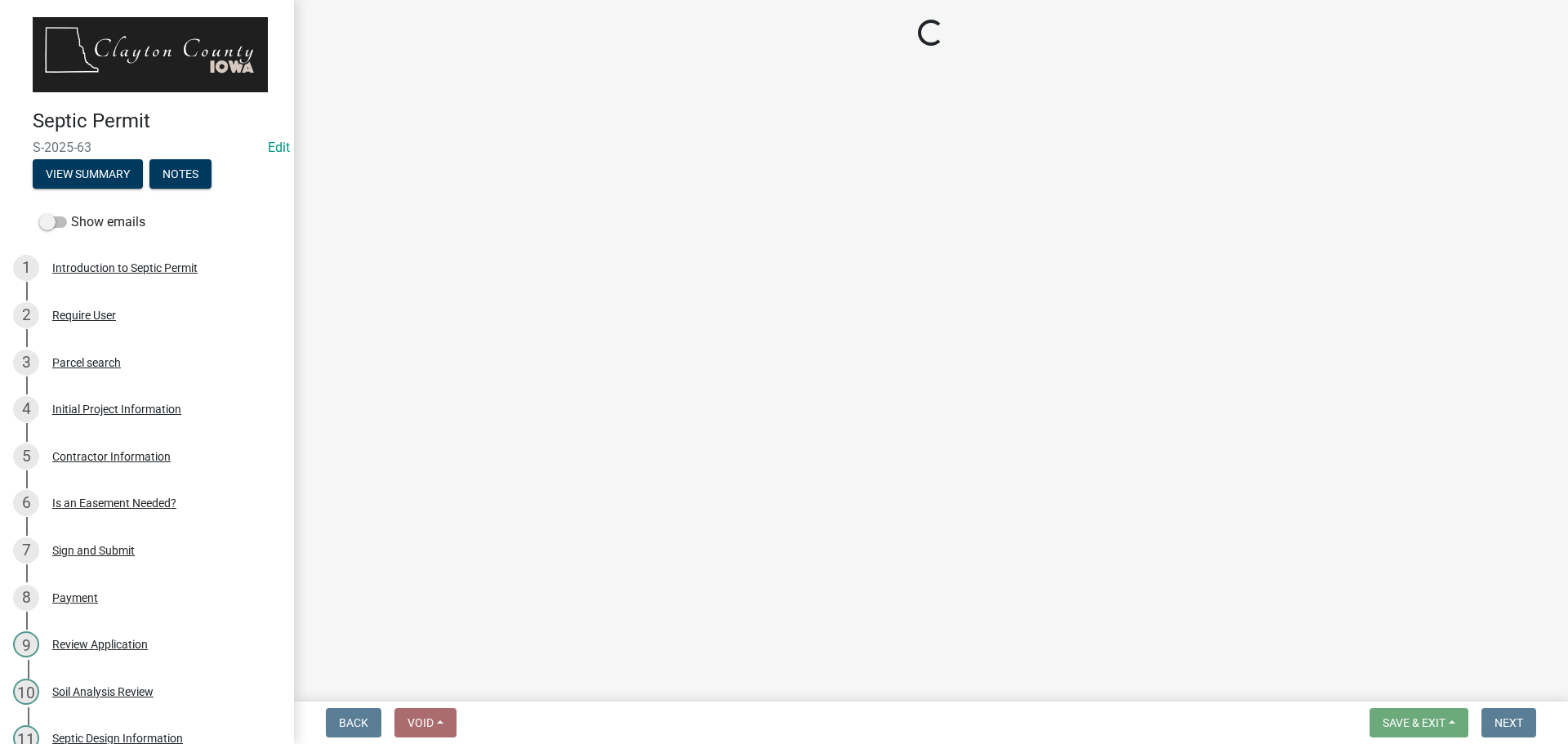
select select "f1d0e1b8-b818-4402-b9ad-74fd73191869"
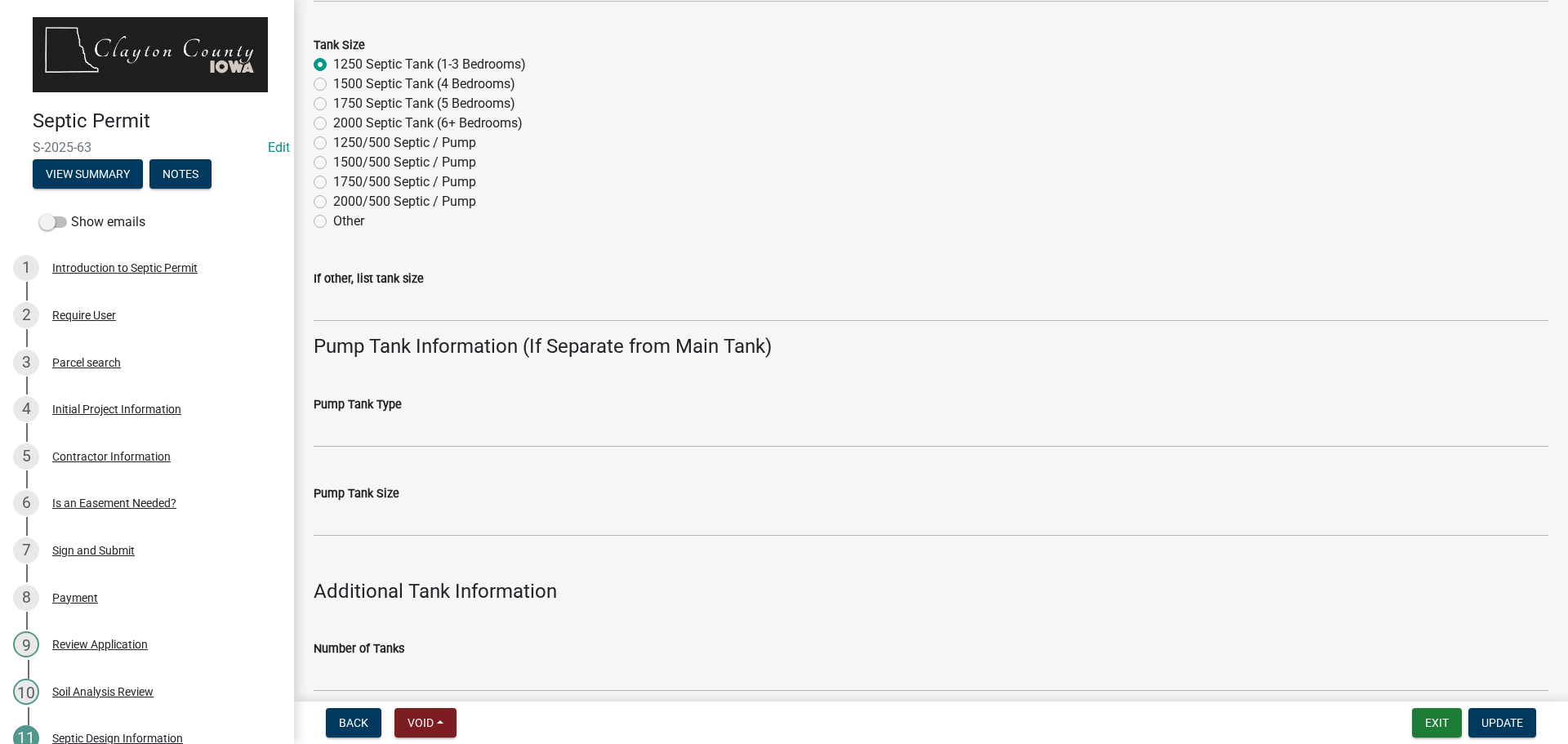
scroll to position [898, 0]
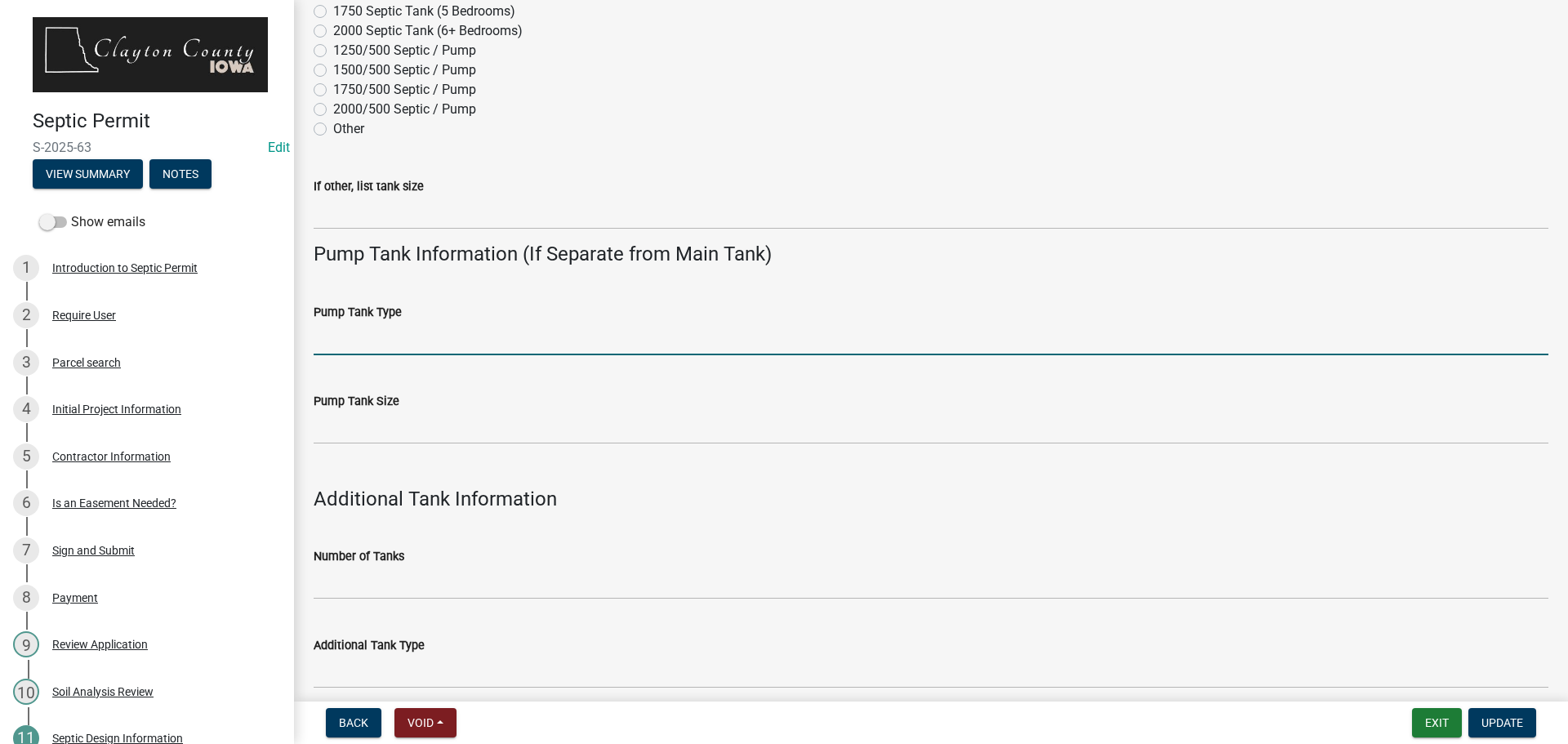
click at [414, 336] on input "Pump Tank Type" at bounding box center [931, 338] width 1235 height 34
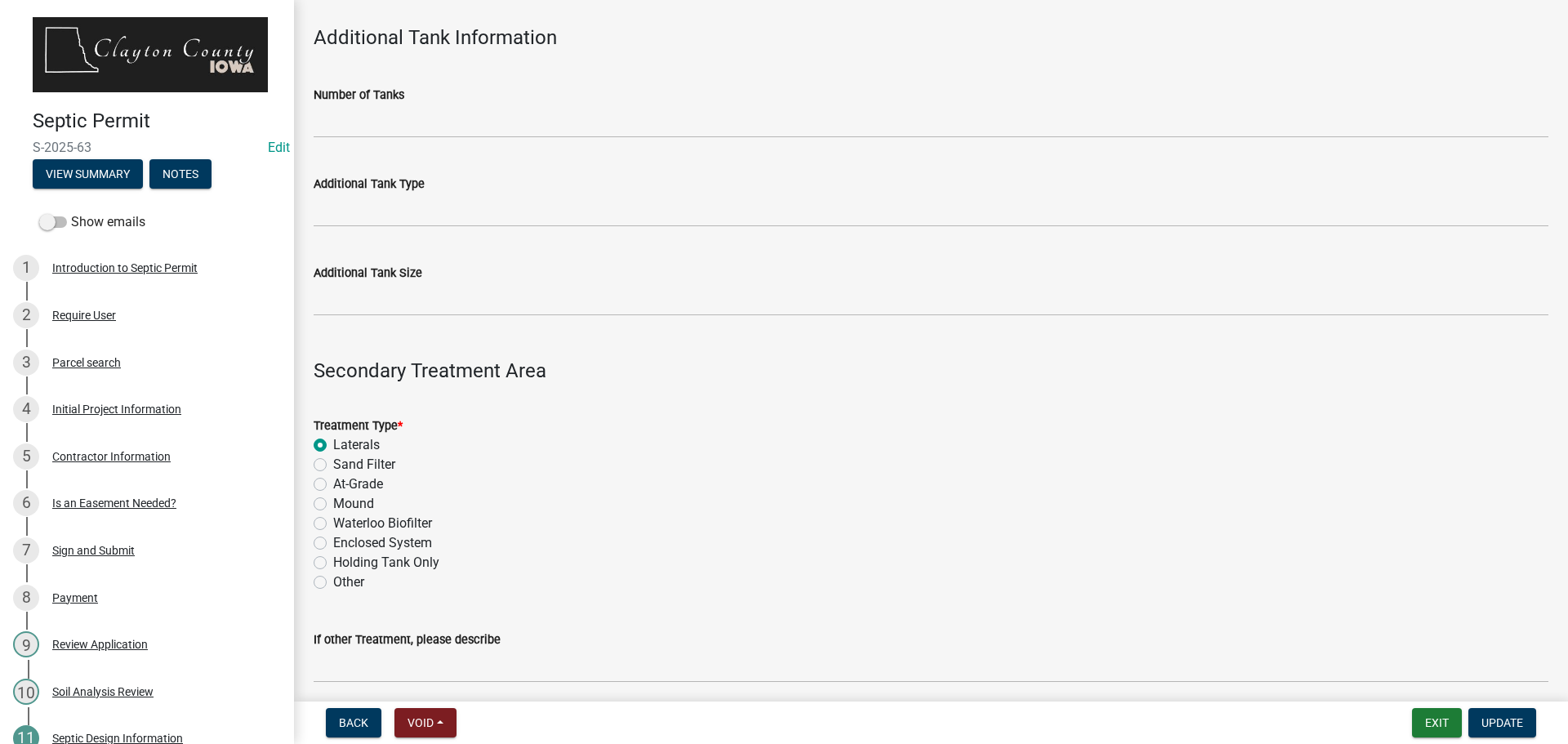
scroll to position [1387, 0]
